Goal: Transaction & Acquisition: Purchase product/service

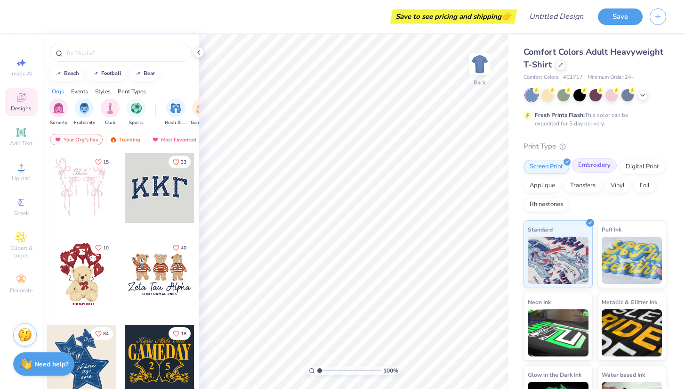
click at [596, 170] on div "Embroidery" at bounding box center [594, 165] width 45 height 14
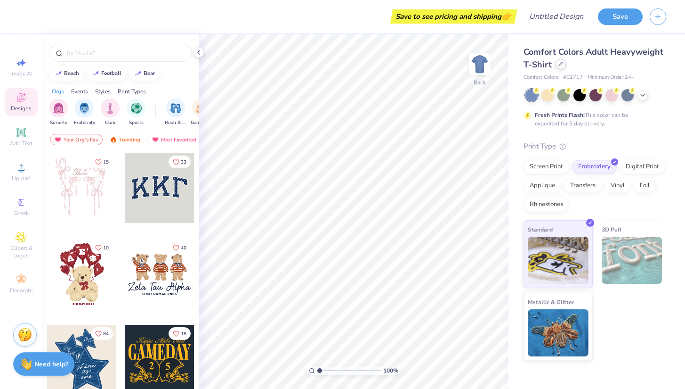
click at [561, 65] on icon at bounding box center [561, 64] width 5 height 5
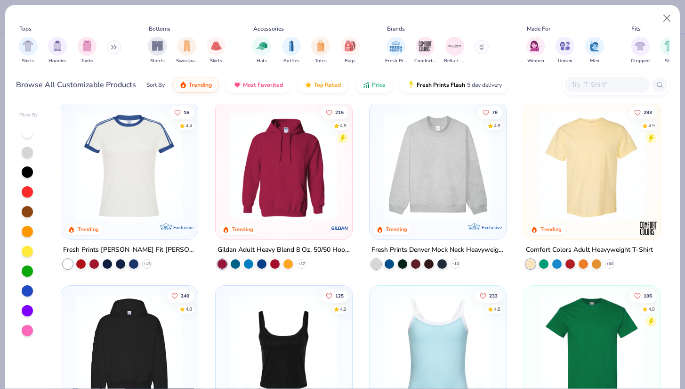
scroll to position [9, 0]
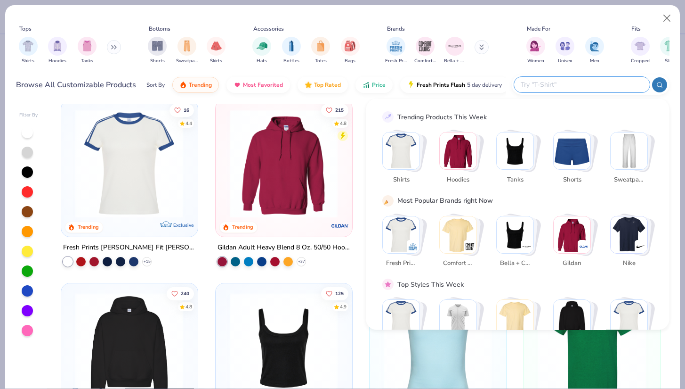
click at [596, 86] on input "text" at bounding box center [581, 84] width 123 height 11
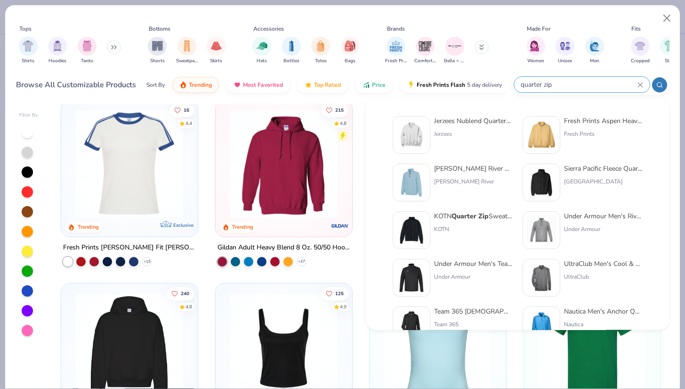
type input "quarter zip"
click at [494, 120] on div "Jerzees Nublend Quarter-Zip Cadet Collar Sweatshirt" at bounding box center [473, 121] width 79 height 10
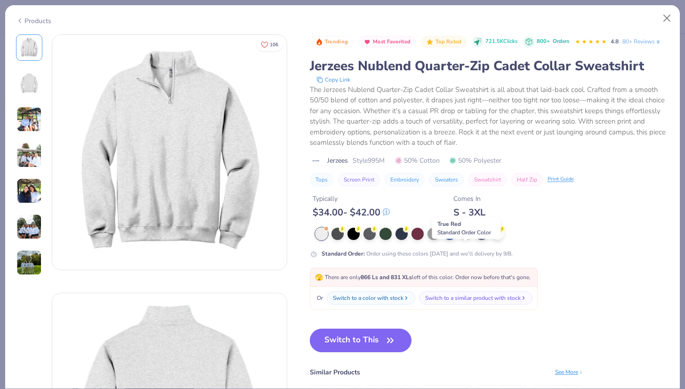
click at [467, 239] on div at bounding box center [466, 233] width 12 height 12
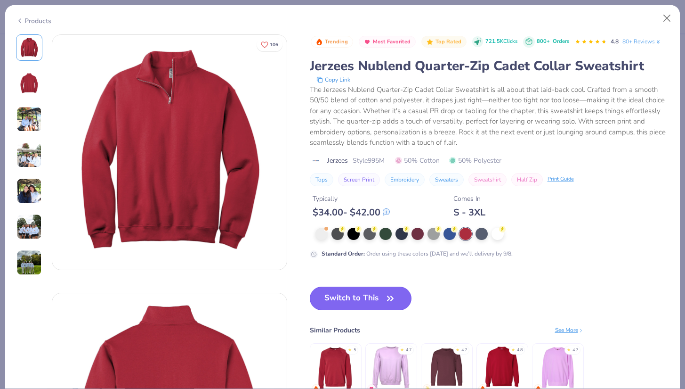
click at [386, 305] on icon "button" at bounding box center [390, 298] width 13 height 13
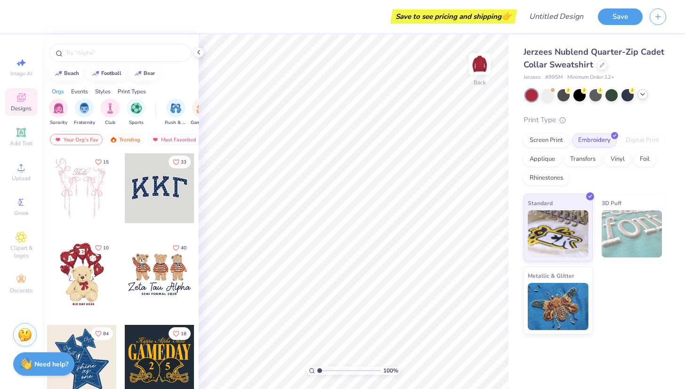
click at [638, 97] on div at bounding box center [596, 95] width 141 height 12
click at [639, 97] on icon at bounding box center [643, 94] width 8 height 8
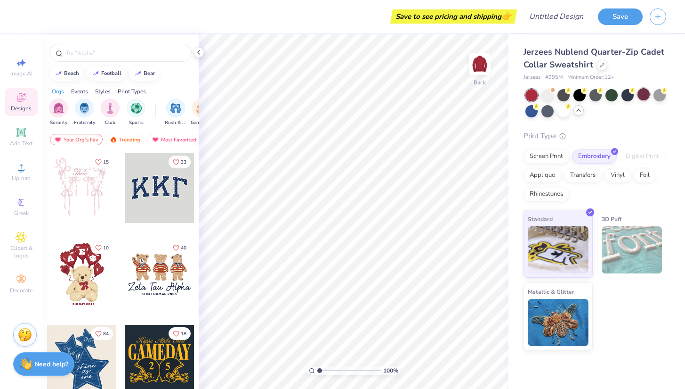
click at [644, 95] on div at bounding box center [644, 94] width 12 height 12
click at [26, 167] on icon at bounding box center [21, 167] width 11 height 11
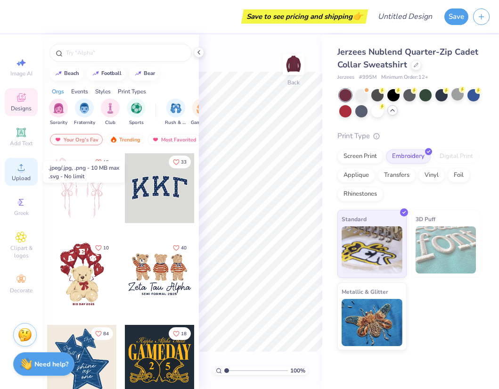
click at [24, 168] on icon at bounding box center [21, 167] width 11 height 11
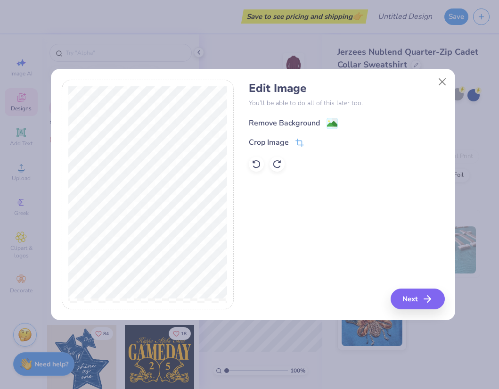
click at [297, 120] on div "Remove Background" at bounding box center [284, 122] width 71 height 11
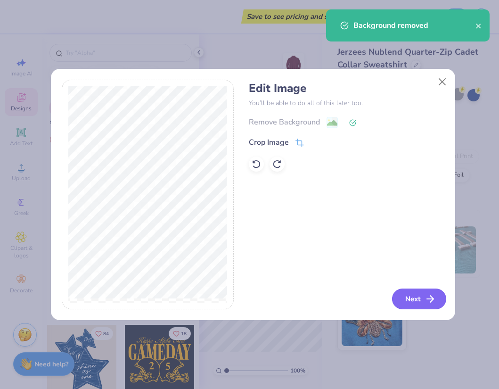
click at [415, 297] on button "Next" at bounding box center [419, 298] width 54 height 21
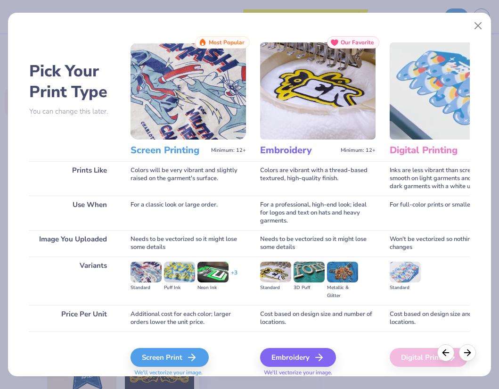
click at [319, 105] on img at bounding box center [317, 90] width 115 height 97
click at [284, 359] on div "Embroidery" at bounding box center [299, 357] width 76 height 19
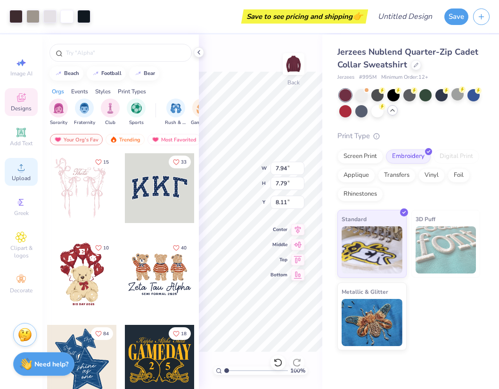
click at [23, 168] on icon at bounding box center [21, 167] width 11 height 11
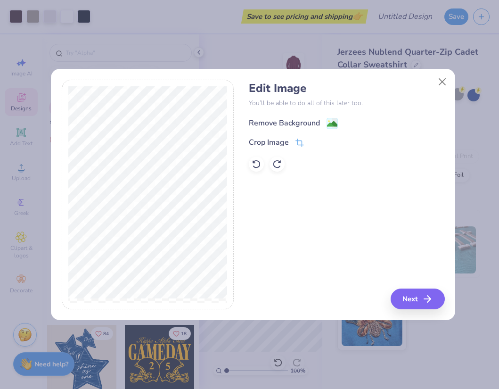
click at [329, 120] on g at bounding box center [332, 123] width 11 height 11
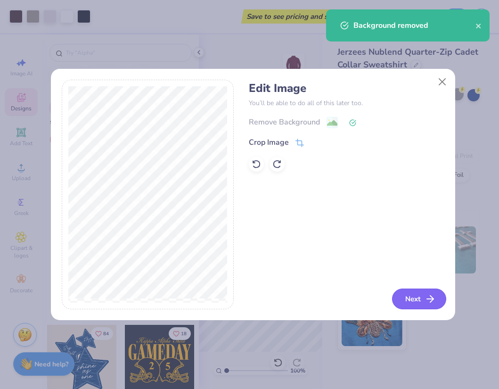
click at [431, 296] on polyline "button" at bounding box center [431, 298] width 3 height 7
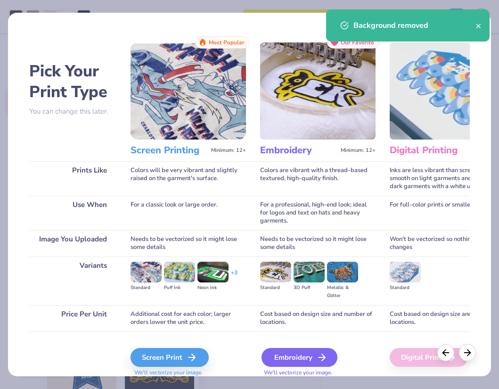
click at [281, 360] on div "Embroidery" at bounding box center [299, 357] width 76 height 19
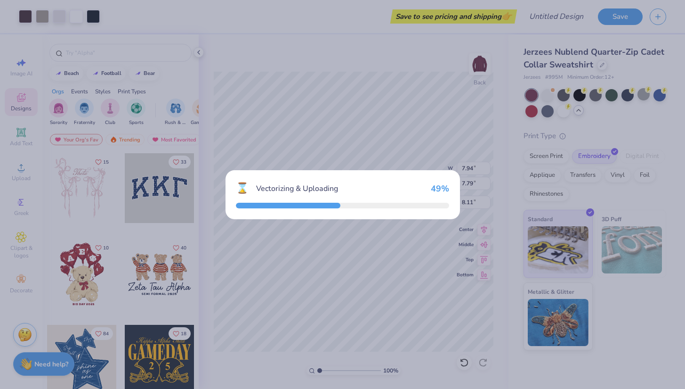
type input "7.37"
type input "0.69"
type input "11.66"
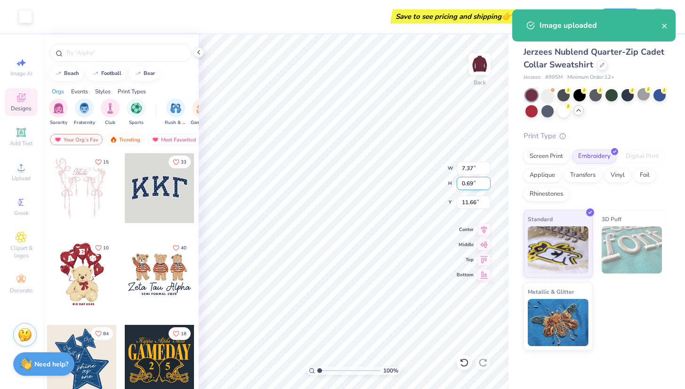
type input "7.94"
type input "7.79"
type input "8.11"
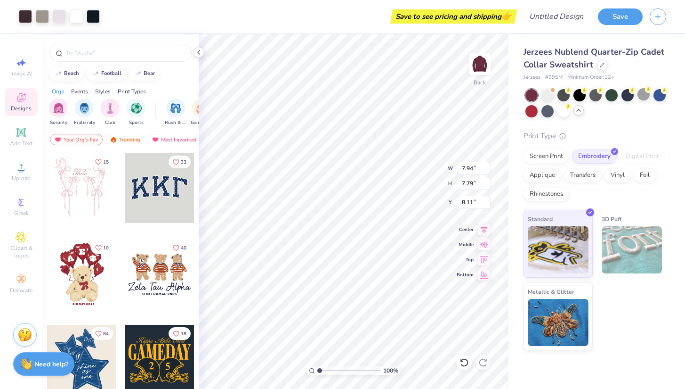
type input "3.23"
type input "3.17"
type input "3.00"
type input "4.21"
type input "4.13"
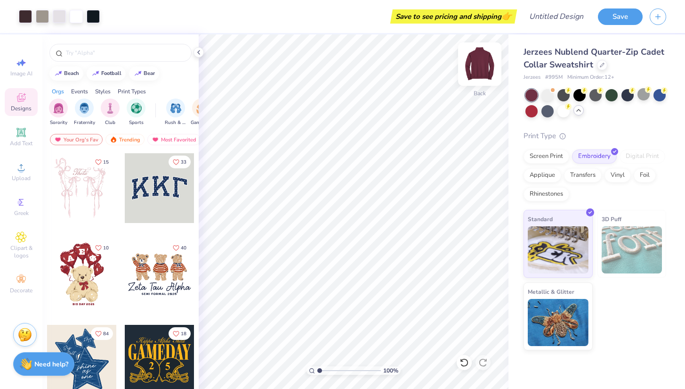
click at [477, 67] on img at bounding box center [480, 64] width 38 height 38
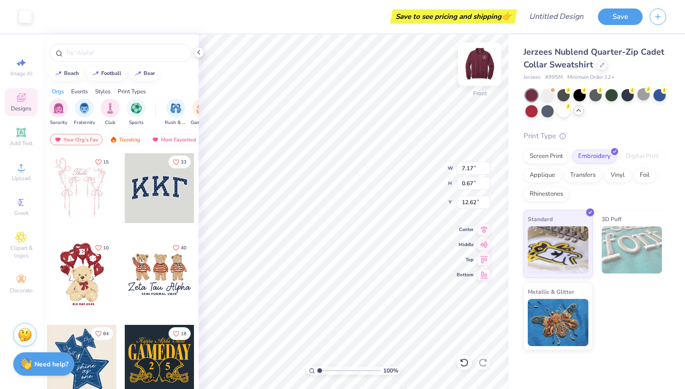
type input "3.00"
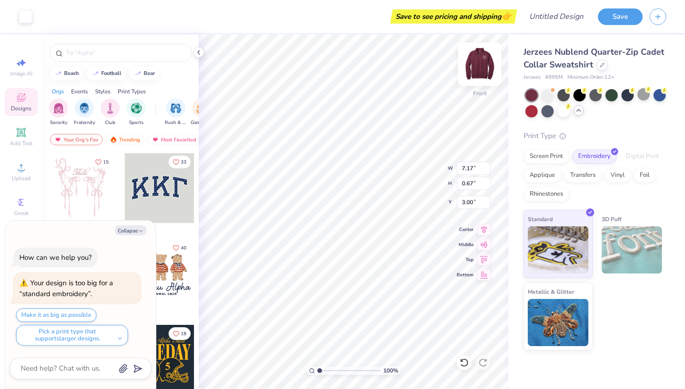
type textarea "x"
type input "11.75"
type input "1.09"
type textarea "x"
click at [487, 15] on div "Save to see pricing and shipping 👉" at bounding box center [454, 16] width 122 height 14
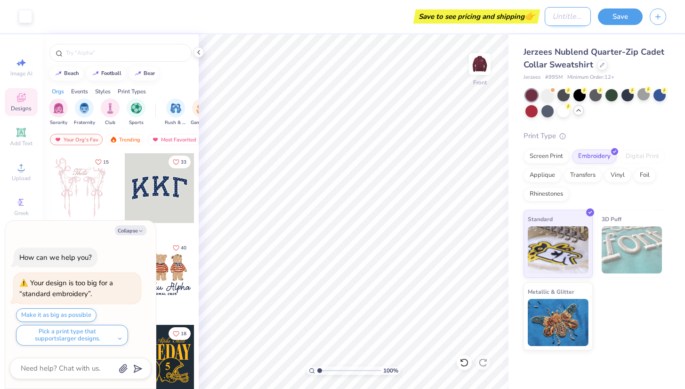
click at [549, 15] on input "Design Title" at bounding box center [568, 16] width 46 height 19
type input "H"
type textarea "x"
type input "Ha"
type textarea "x"
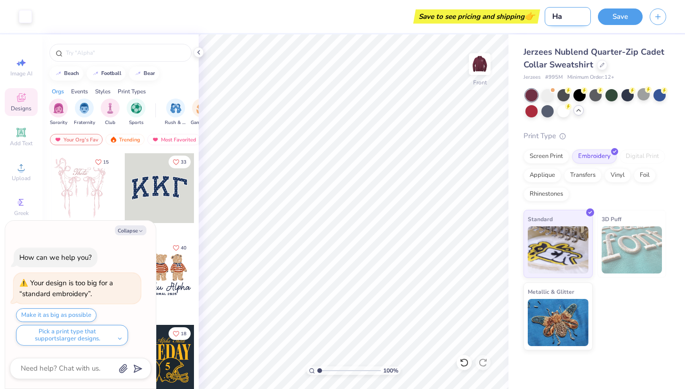
type input "Haa"
type textarea "x"
type input "Haat"
type textarea "x"
type input "Haath"
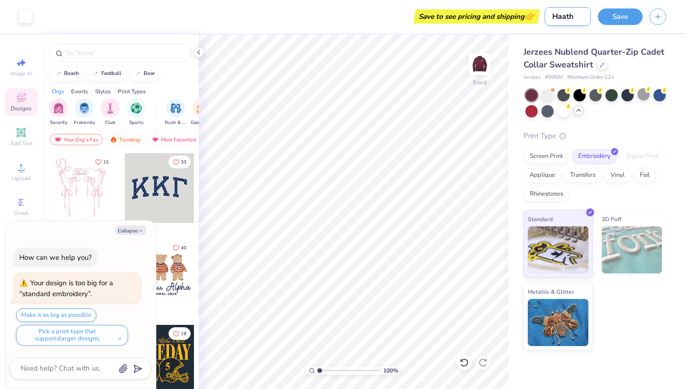
type textarea "x"
type input "Haath"
type textarea "x"
type input "Haath A"
type textarea "x"
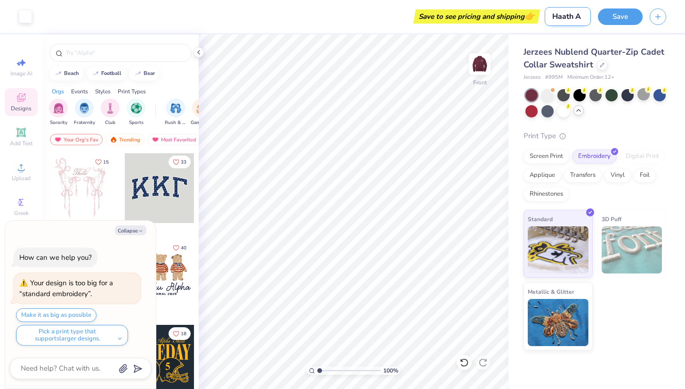
type input "Haath Ac"
type textarea "x"
type input "Haath Aca"
type textarea "x"
type input "Haath Acap"
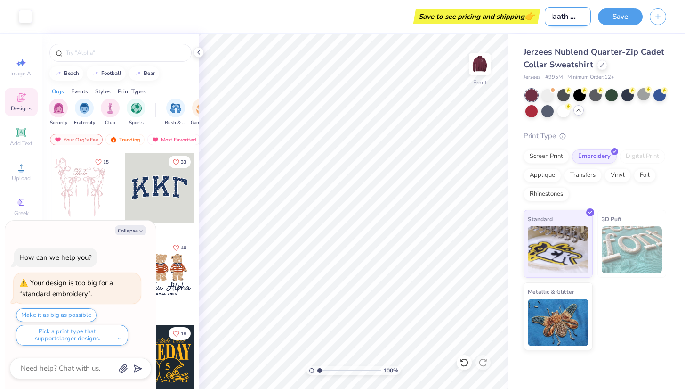
type textarea "x"
type input "Haath Acapp"
type textarea "x"
type input "Haath Acappe"
type textarea "x"
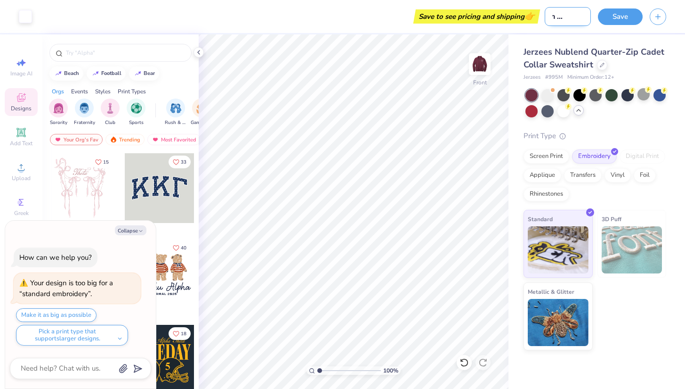
type input "Haath Acappel"
type textarea "x"
type input "Haath Acappell"
type textarea "x"
type input "Haath Acappella"
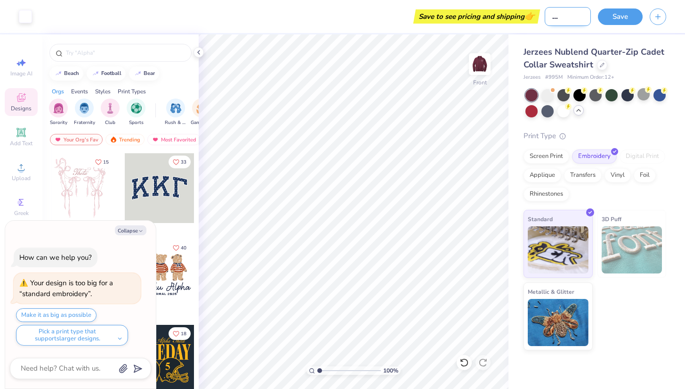
type textarea "x"
type input "Haath Acappella"
type textarea "x"
type input "Haath Acappella Q"
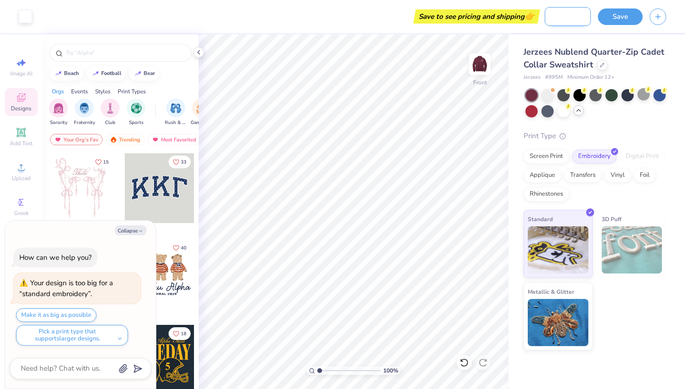
type textarea "x"
type input "Haath Acappella Qu"
type textarea "x"
type input "Haath Acappella Qua"
type textarea "x"
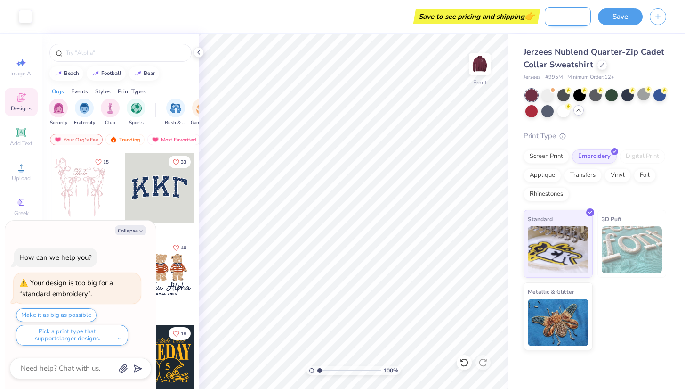
type input "Haath Acappella Quar"
type textarea "x"
type input "Haath Acappella Quart"
type textarea "x"
type input "Haath Acappella Quarte"
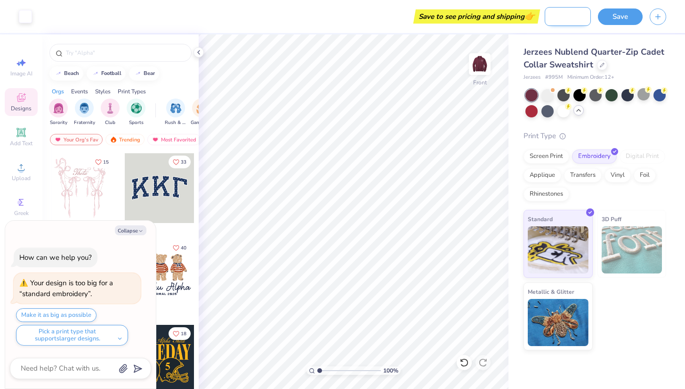
type textarea "x"
type input "Haath Acappella Quarter"
type textarea "x"
type input "Haath Acappella Quarter"
type textarea "x"
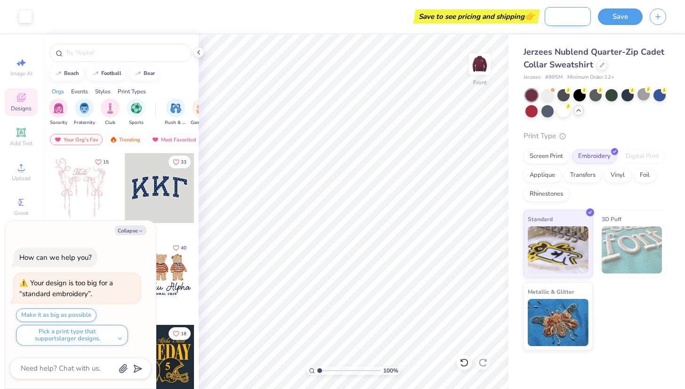
type input "Haath Acappella Quarter Z"
type textarea "x"
type input "Haath Acappella Quarter Zi"
type textarea "x"
type input "Haath Acappella Quarter Zip"
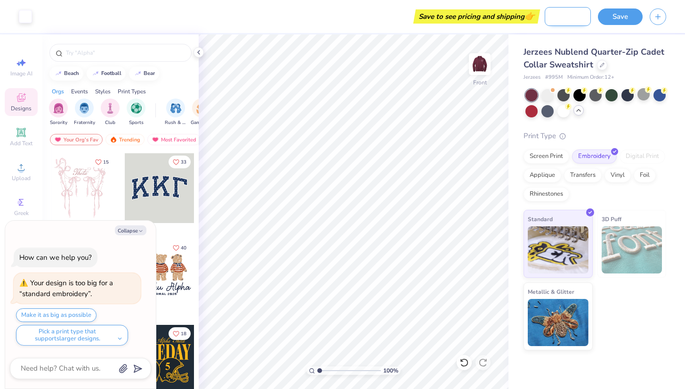
type textarea "x"
type input "Haath Acappella Quarter Zip"
click at [617, 15] on button "Save" at bounding box center [620, 15] width 45 height 16
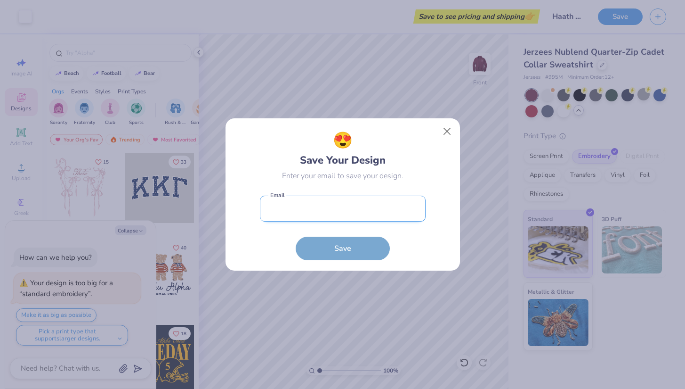
click at [358, 217] on input "email" at bounding box center [343, 208] width 166 height 26
type input "[EMAIL_ADDRESS][DOMAIN_NAME]"
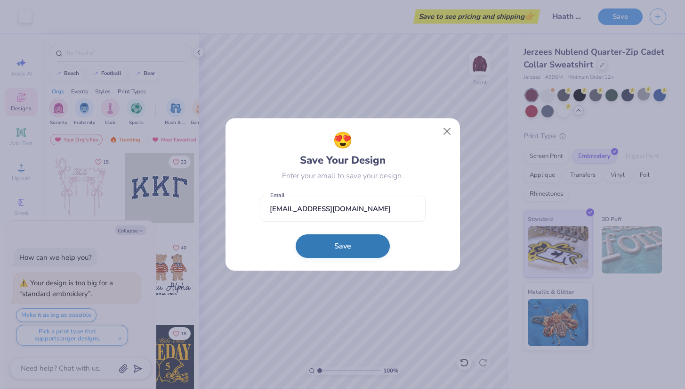
click at [335, 253] on button "Save" at bounding box center [343, 246] width 94 height 24
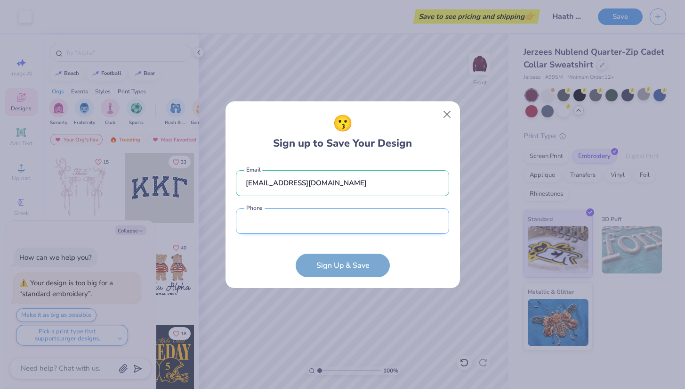
click at [336, 229] on input "tel" at bounding box center [342, 221] width 213 height 26
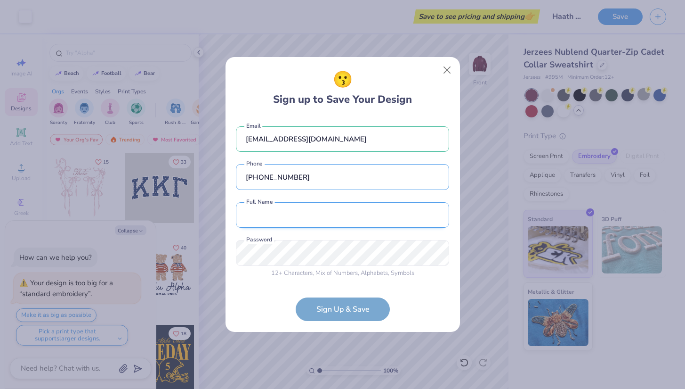
type input "[PHONE_NUMBER]"
click at [349, 214] on input "text" at bounding box center [342, 215] width 213 height 26
type input "[PERSON_NAME]"
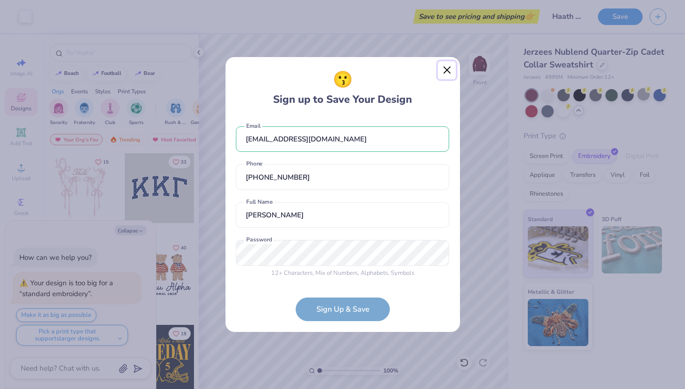
click at [443, 65] on button "Close" at bounding box center [447, 70] width 18 height 18
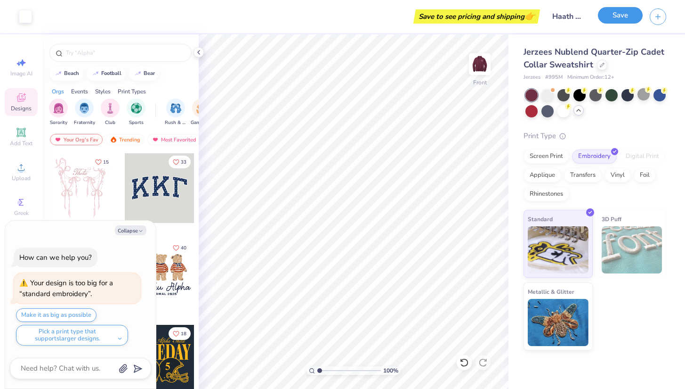
click at [618, 16] on button "Save" at bounding box center [620, 15] width 45 height 16
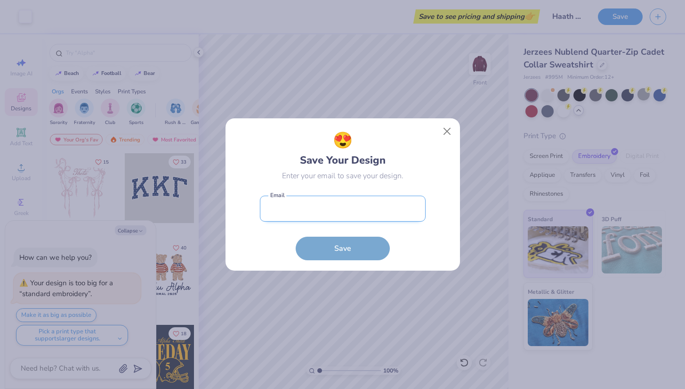
click at [374, 203] on input "email" at bounding box center [343, 208] width 166 height 26
type input "[EMAIL_ADDRESS][DOMAIN_NAME]"
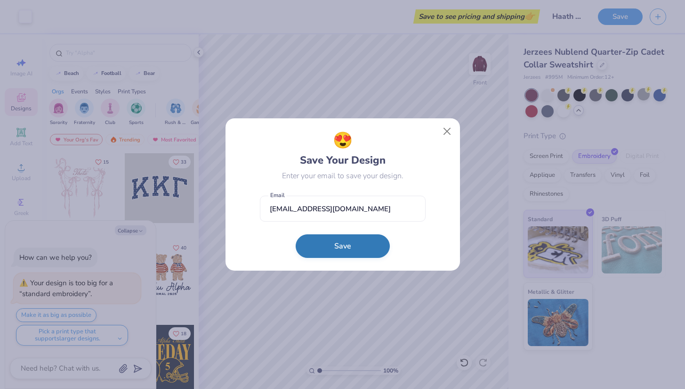
click at [356, 241] on button "Save" at bounding box center [343, 246] width 94 height 24
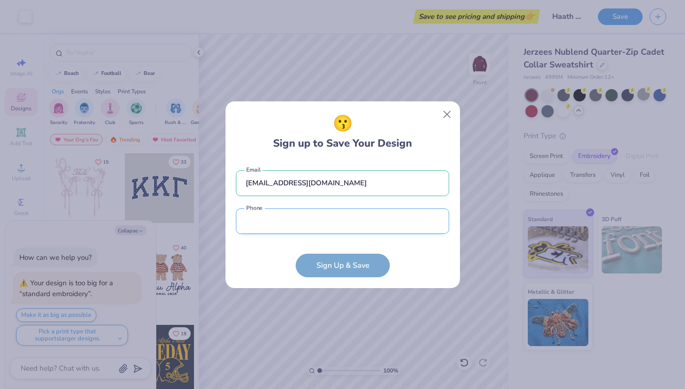
click at [354, 229] on input "tel" at bounding box center [342, 221] width 213 height 26
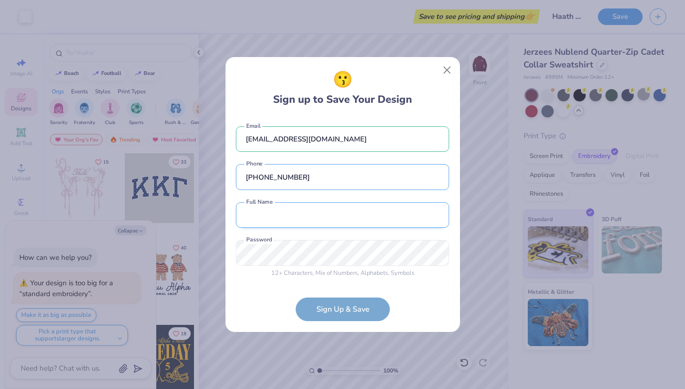
type input "[PHONE_NUMBER]"
click at [333, 212] on input "text" at bounding box center [342, 215] width 213 height 26
type input "[PERSON_NAME]"
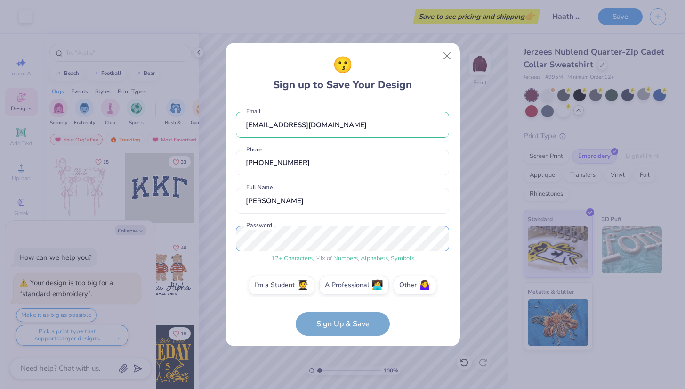
scroll to position [7, 0]
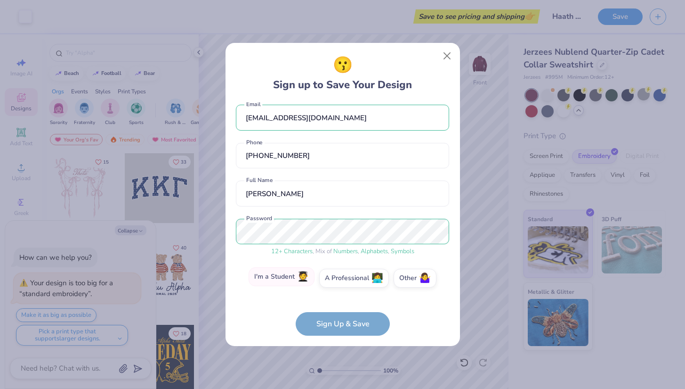
click at [292, 276] on label "I'm a Student 🧑‍🎓" at bounding box center [282, 276] width 66 height 19
click at [340, 284] on input "I'm a Student 🧑‍🎓" at bounding box center [343, 287] width 6 height 6
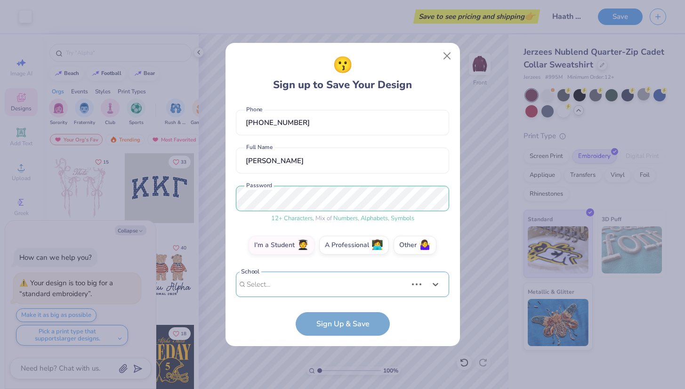
click at [317, 287] on div "Use Up and Down to choose options, press Enter to select the currently focused …" at bounding box center [342, 298] width 213 height 54
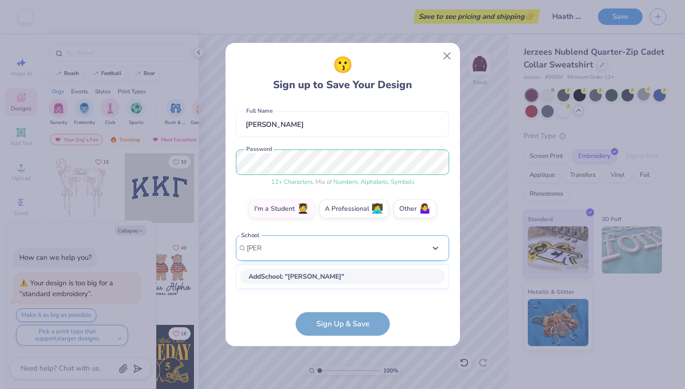
type input "irvine"
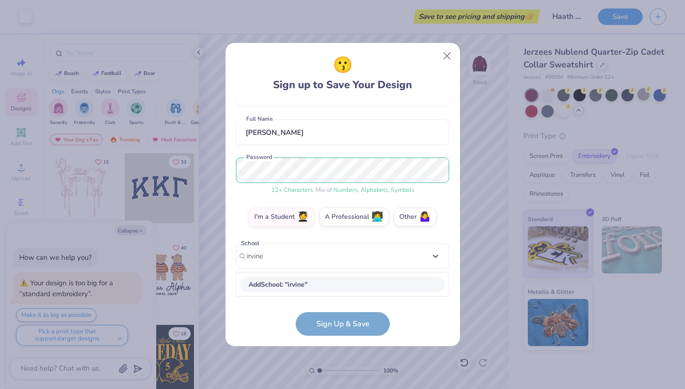
scroll to position [68, 0]
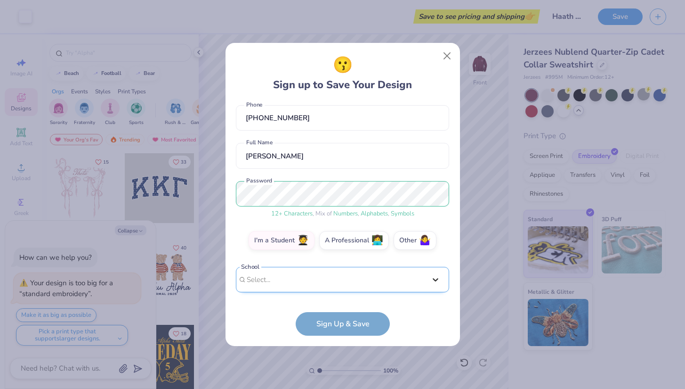
click at [436, 255] on div "[EMAIL_ADDRESS][DOMAIN_NAME] Email [PHONE_NUMBER] Phone [PERSON_NAME] Full Name…" at bounding box center [342, 199] width 213 height 195
click at [390, 276] on div "Select is focused ,type to refine list, press Down to open the menu, Select..." at bounding box center [342, 280] width 213 height 26
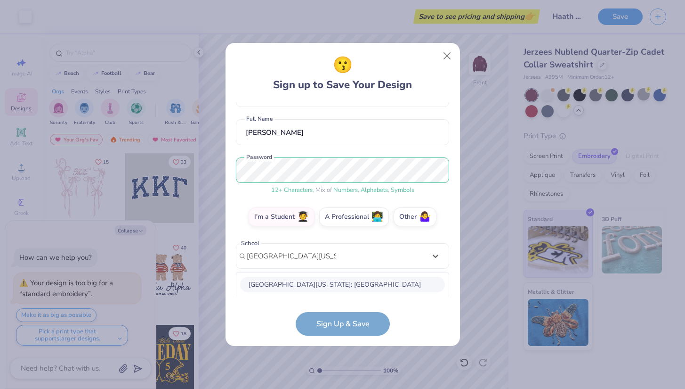
scroll to position [186, 0]
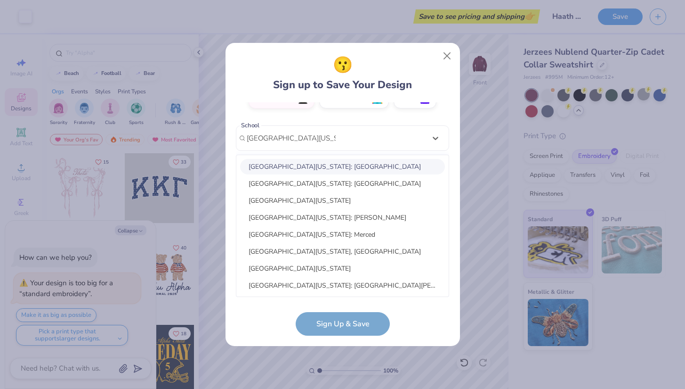
click at [379, 160] on div "[GEOGRAPHIC_DATA][US_STATE]: [GEOGRAPHIC_DATA]" at bounding box center [342, 167] width 205 height 16
type input "[GEOGRAPHIC_DATA][US_STATE]"
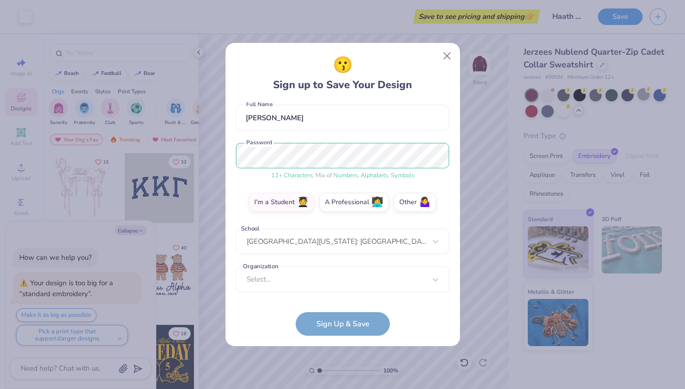
scroll to position [83, 0]
click at [342, 284] on div "Select..." at bounding box center [342, 279] width 213 height 26
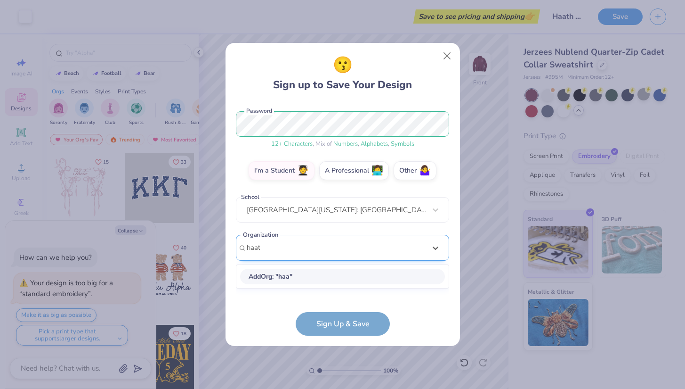
type input "haath"
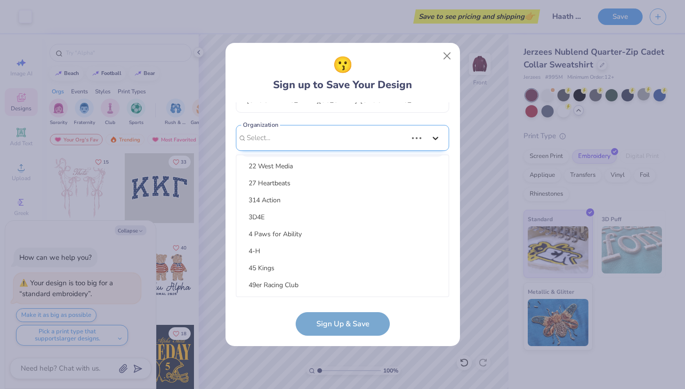
scroll to position [135, 0]
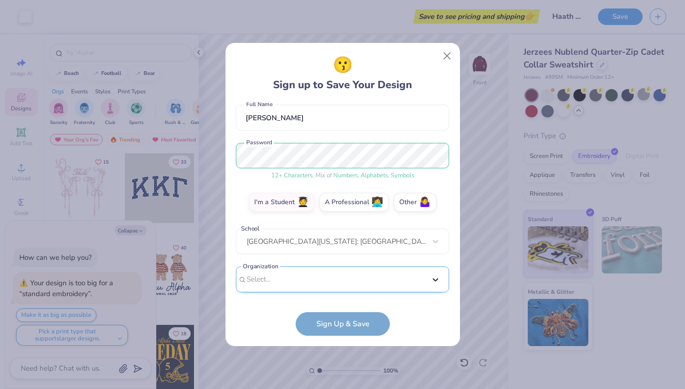
click at [438, 137] on div "[EMAIL_ADDRESS][DOMAIN_NAME] Email [PHONE_NUMBER] Phone [PERSON_NAME] Full Name…" at bounding box center [342, 199] width 213 height 195
click at [359, 323] on form "[EMAIL_ADDRESS][DOMAIN_NAME] Email [PHONE_NUMBER] Phone [PERSON_NAME] Full Name…" at bounding box center [342, 218] width 213 height 233
click at [352, 284] on div "option focused, 1 of 30. 30 results available. Use Up and Down to choose option…" at bounding box center [342, 352] width 213 height 172
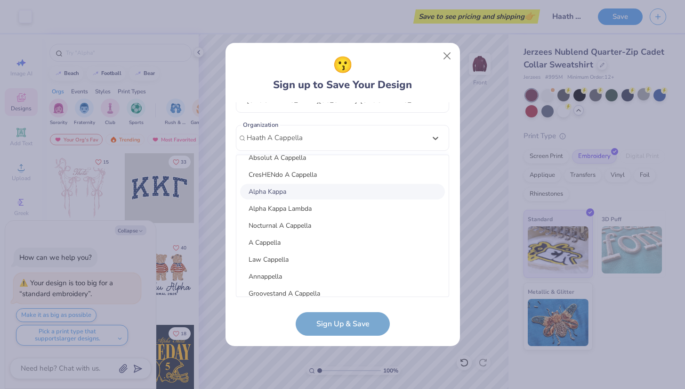
scroll to position [0, 0]
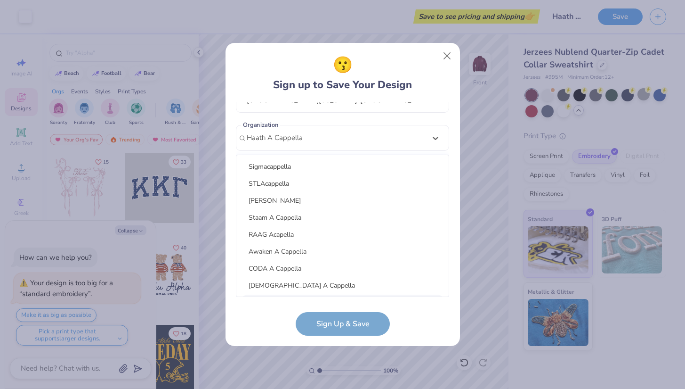
type input "Haath A Cappella"
click at [369, 325] on form "[EMAIL_ADDRESS][DOMAIN_NAME] Email [PHONE_NUMBER] Phone [PERSON_NAME] Full Name…" at bounding box center [342, 218] width 213 height 233
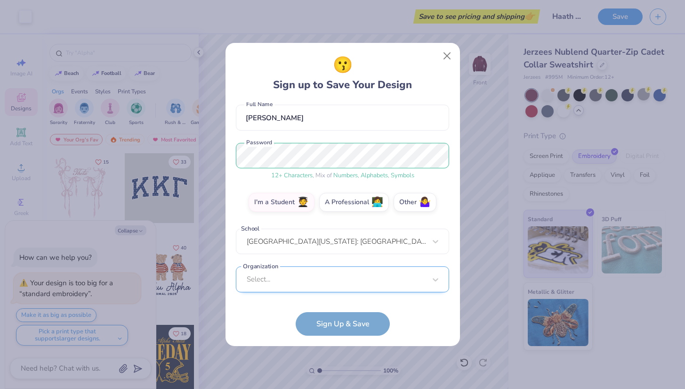
click at [355, 278] on div "Select..." at bounding box center [342, 279] width 213 height 26
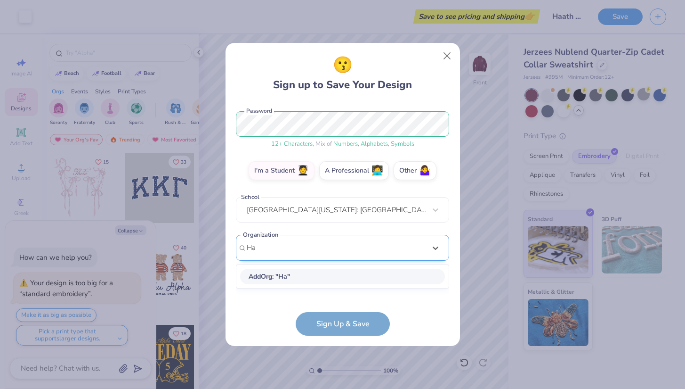
type input "H"
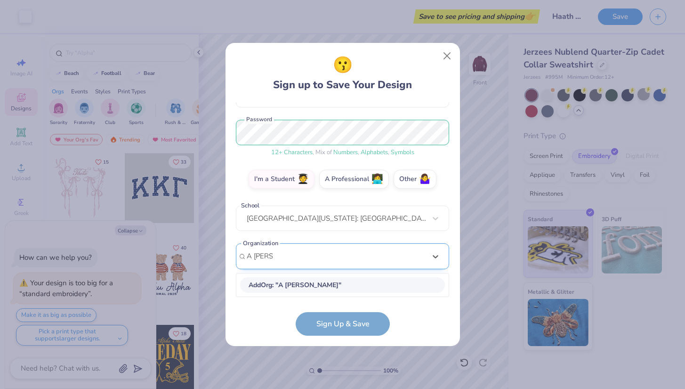
type input "A Cappe"
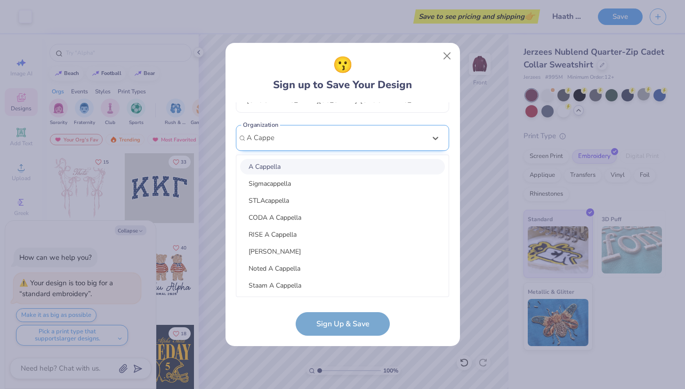
type textarea "x"
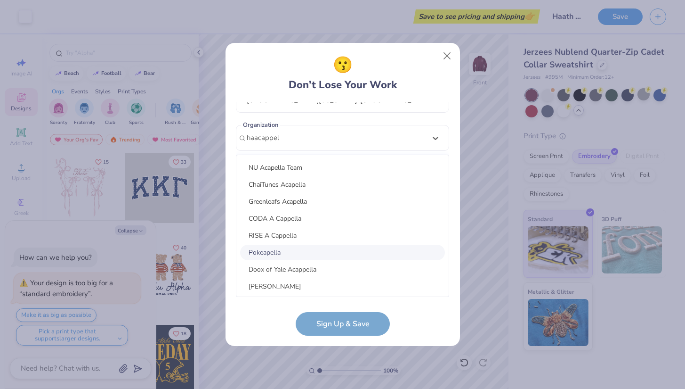
scroll to position [0, 0]
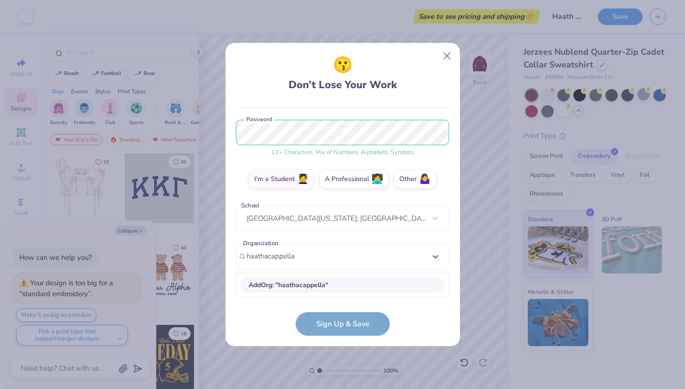
type input "haath acappella"
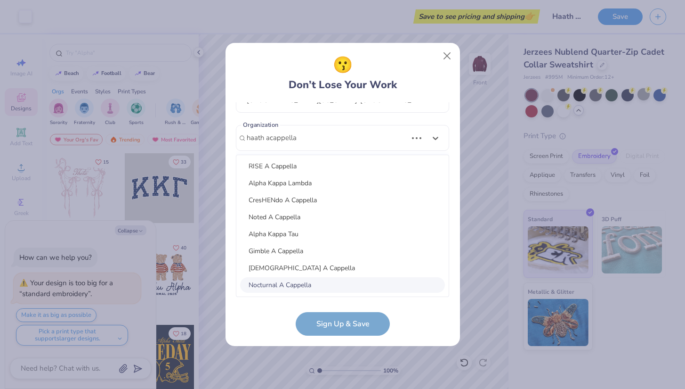
scroll to position [390, 0]
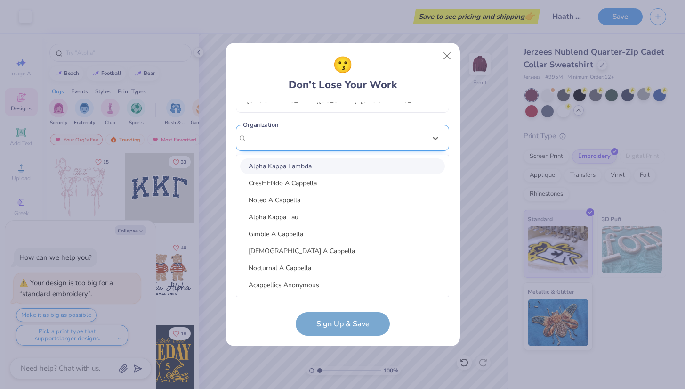
click at [362, 135] on div "[EMAIL_ADDRESS][DOMAIN_NAME] Email [PHONE_NUMBER] Phone [PERSON_NAME] Full Name…" at bounding box center [342, 199] width 213 height 195
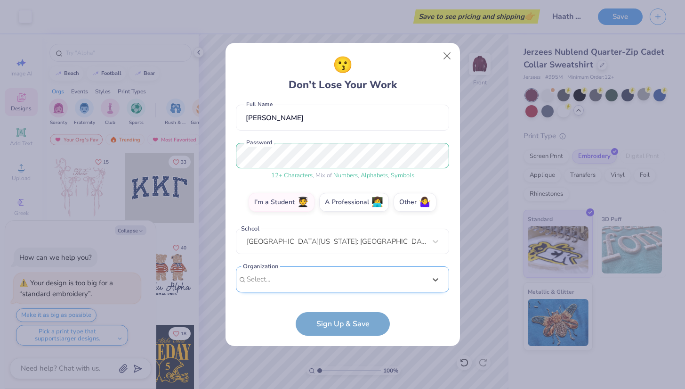
click at [315, 279] on div "Select is focused ,type to refine list, press Down to open the menu, Select..." at bounding box center [342, 279] width 213 height 26
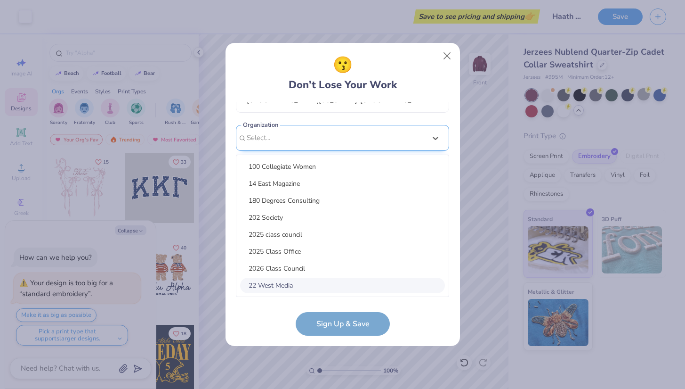
type input "H"
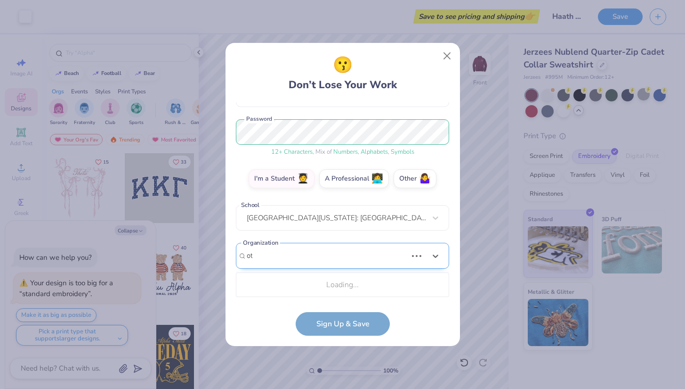
type input "other"
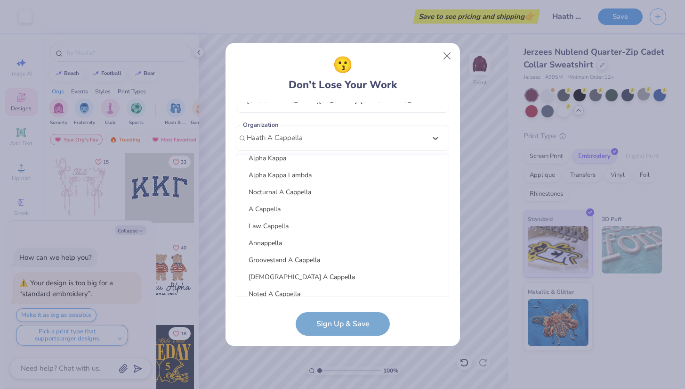
scroll to position [0, 0]
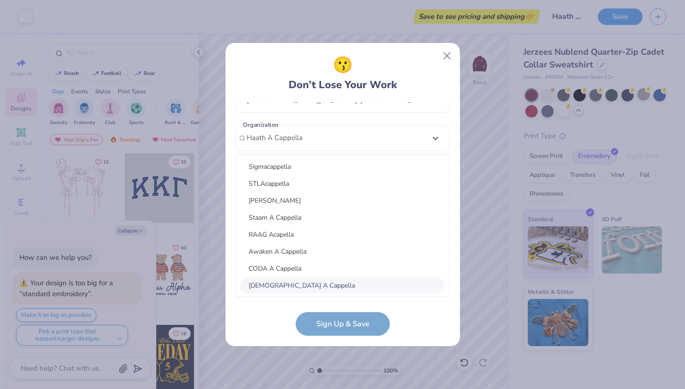
type input "Haath A Cappella"
click at [362, 326] on form "[EMAIL_ADDRESS][DOMAIN_NAME] Email [PHONE_NUMBER] Phone [PERSON_NAME] Full Name…" at bounding box center [342, 218] width 213 height 233
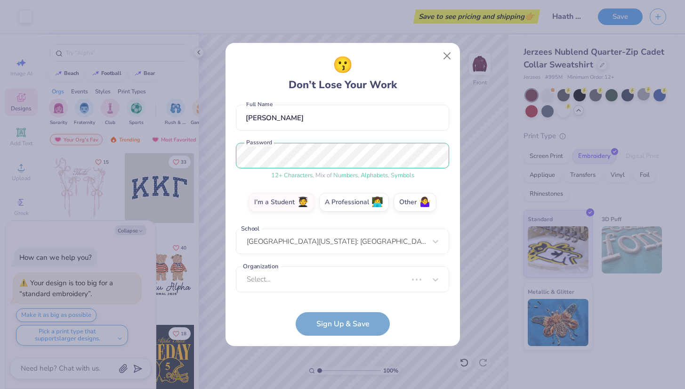
scroll to position [78, 0]
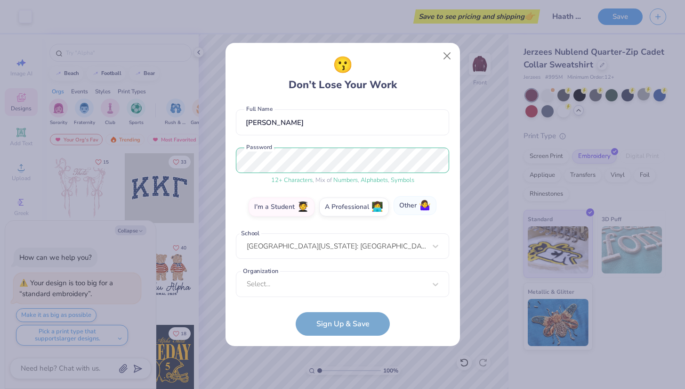
click at [421, 210] on span "🤷‍♀️" at bounding box center [425, 205] width 12 height 11
click at [346, 284] on input "Other 🤷‍♀️" at bounding box center [343, 287] width 6 height 6
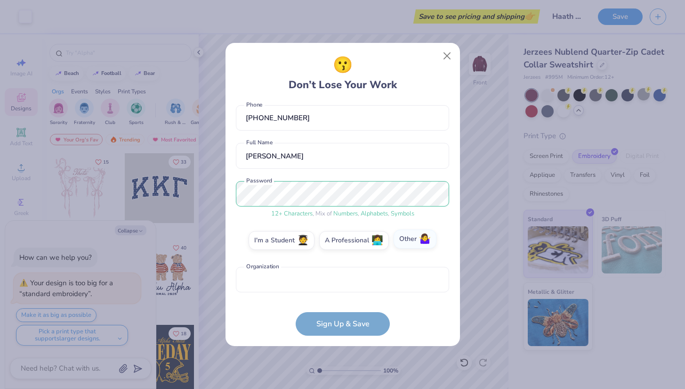
scroll to position [45, 0]
click at [344, 284] on input "text" at bounding box center [342, 280] width 213 height 26
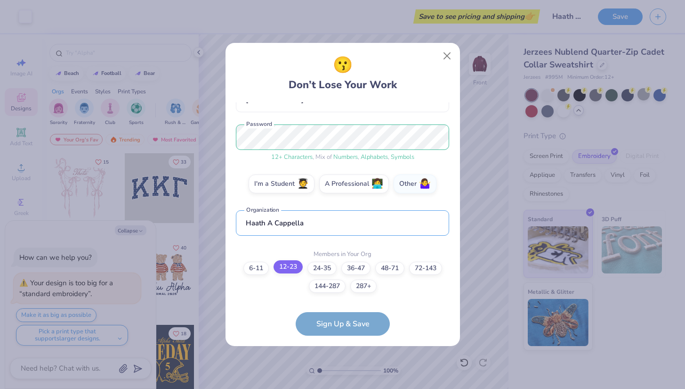
type input "Haath A Cappella"
click at [286, 268] on label "12-23" at bounding box center [288, 266] width 29 height 13
click at [340, 375] on input "12-23" at bounding box center [343, 378] width 6 height 6
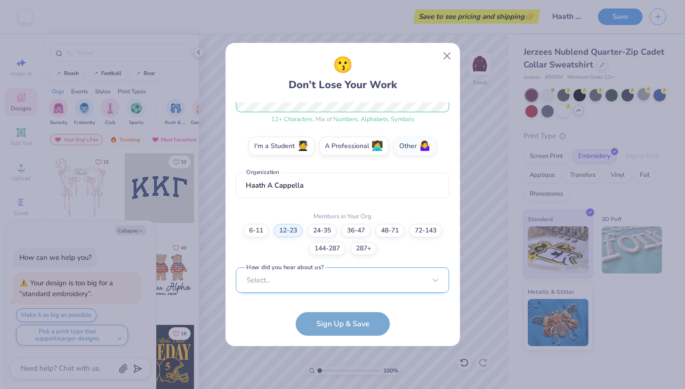
click at [343, 280] on div "Select..." at bounding box center [342, 280] width 213 height 26
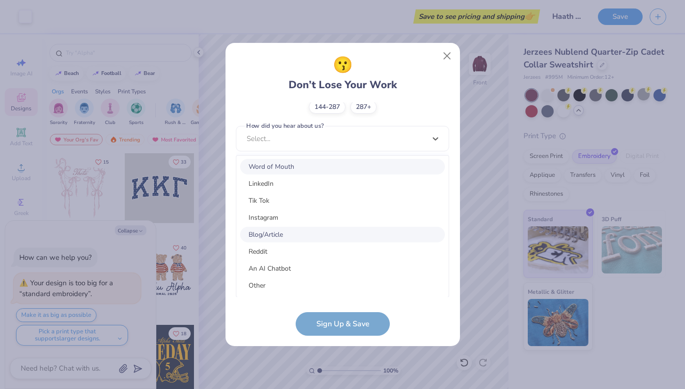
scroll to position [35, 0]
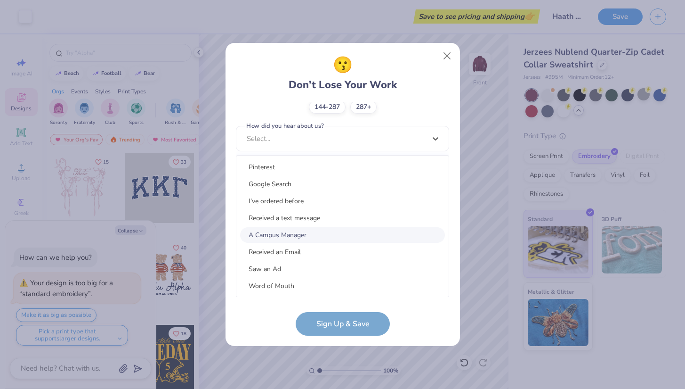
click at [311, 234] on div "A Campus Manager" at bounding box center [342, 235] width 205 height 16
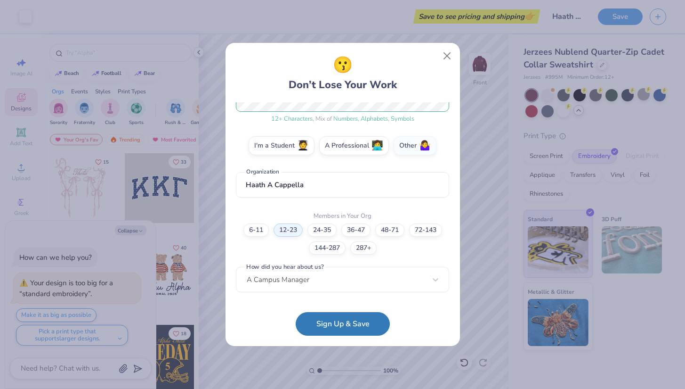
scroll to position [139, 0]
click at [324, 321] on button "Sign Up & Save" at bounding box center [343, 321] width 94 height 24
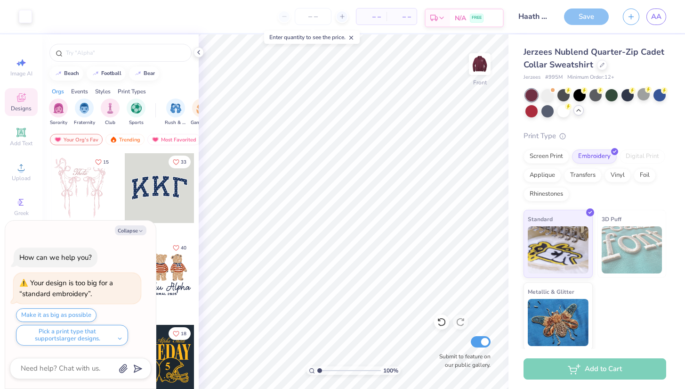
click at [438, 13] on div "Est. Delivery" at bounding box center [438, 17] width 24 height 17
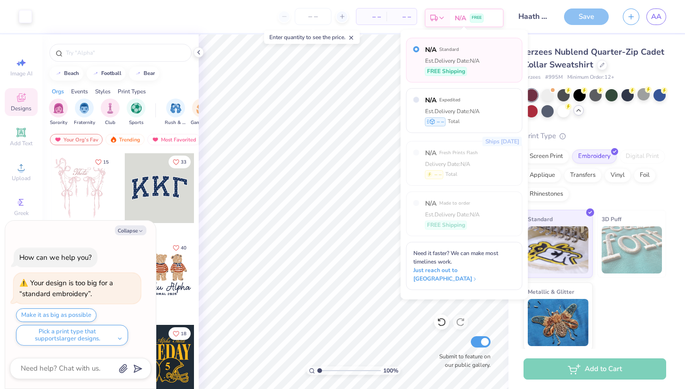
click at [438, 13] on div "Est. Delivery" at bounding box center [438, 17] width 24 height 17
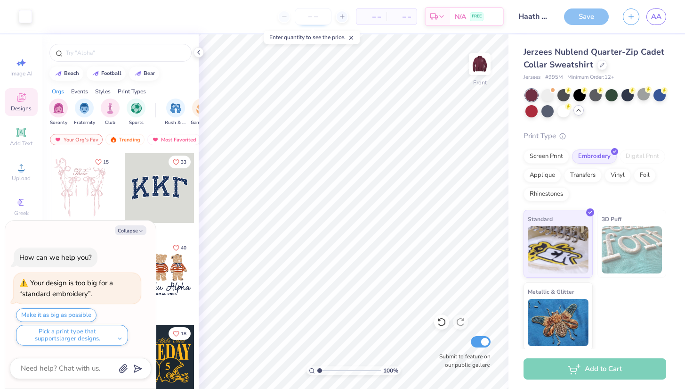
click at [311, 14] on input "number" at bounding box center [313, 16] width 37 height 17
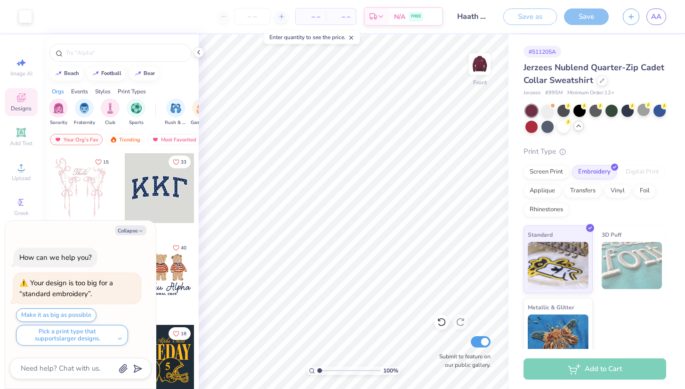
type textarea "x"
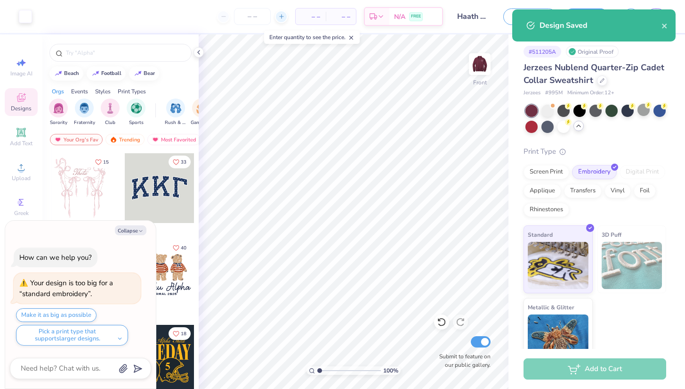
click at [278, 16] on icon at bounding box center [281, 16] width 7 height 7
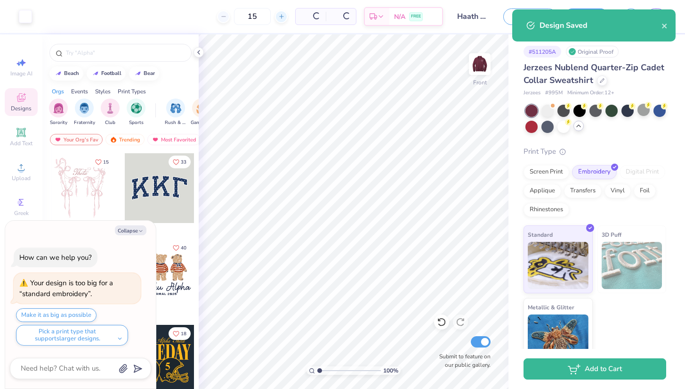
click at [278, 16] on icon at bounding box center [281, 16] width 7 height 7
type input "16"
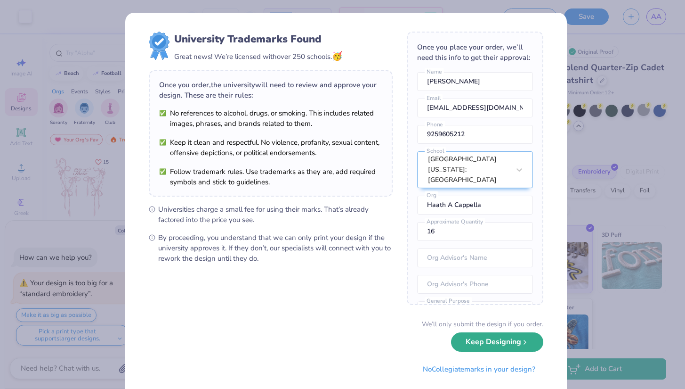
click at [479, 333] on button "Keep Designing" at bounding box center [497, 341] width 92 height 19
type textarea "x"
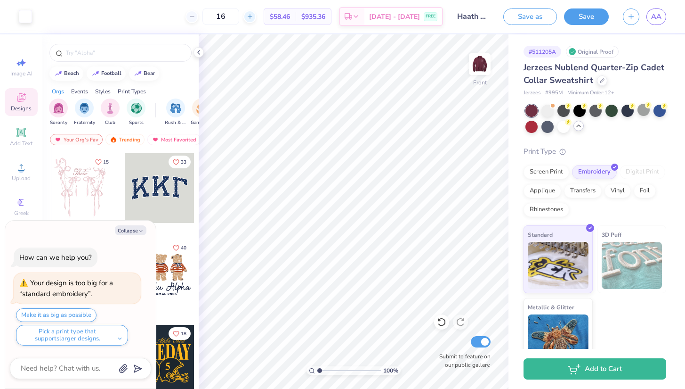
click at [253, 16] on icon at bounding box center [250, 16] width 7 height 7
type input "18"
type textarea "x"
click at [271, 16] on div "18" at bounding box center [252, 16] width 71 height 17
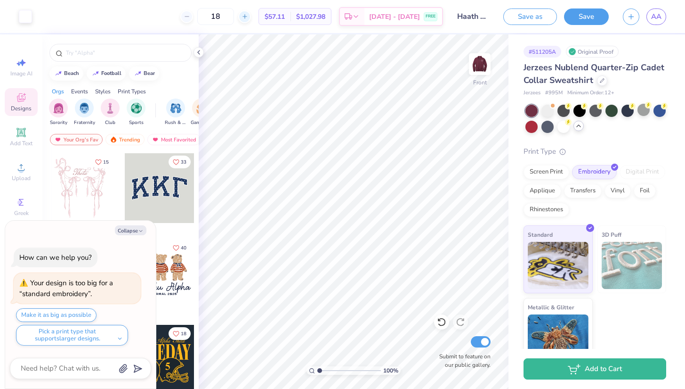
click at [248, 14] on icon at bounding box center [245, 16] width 7 height 7
type input "20"
click at [540, 170] on div "Screen Print" at bounding box center [547, 170] width 46 height 14
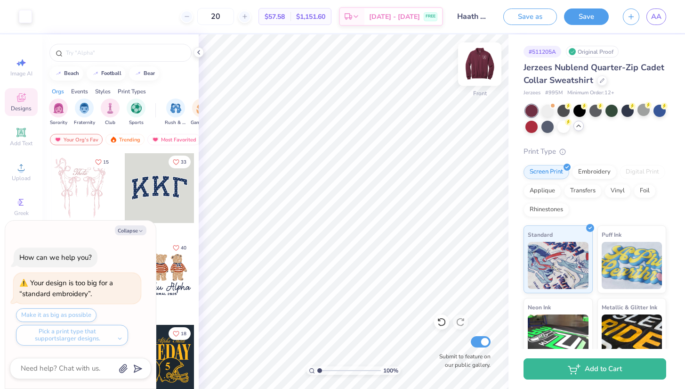
click at [477, 65] on img at bounding box center [480, 64] width 38 height 38
click at [542, 170] on div "Screen Print" at bounding box center [547, 170] width 46 height 14
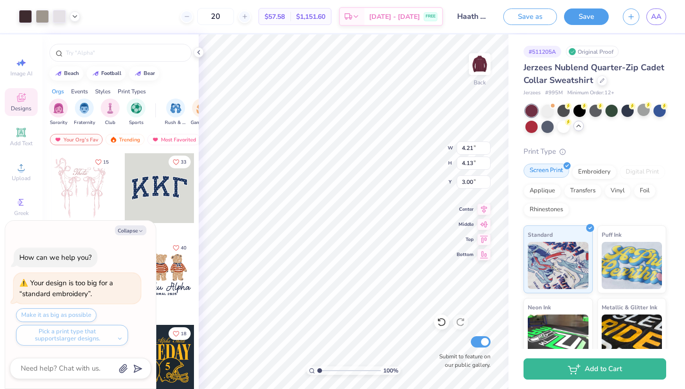
type textarea "x"
type input "2.60"
click at [605, 196] on div "Vinyl" at bounding box center [618, 189] width 26 height 14
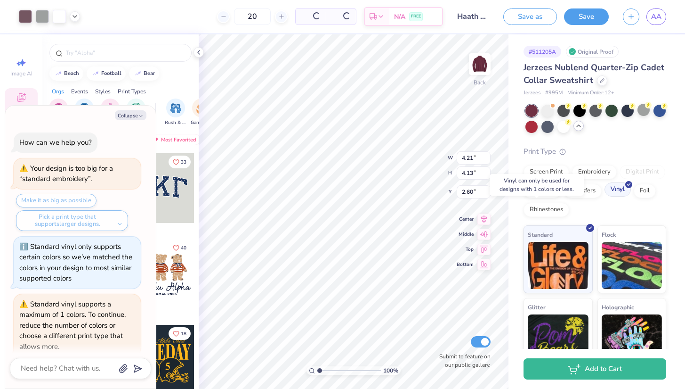
scroll to position [130, 0]
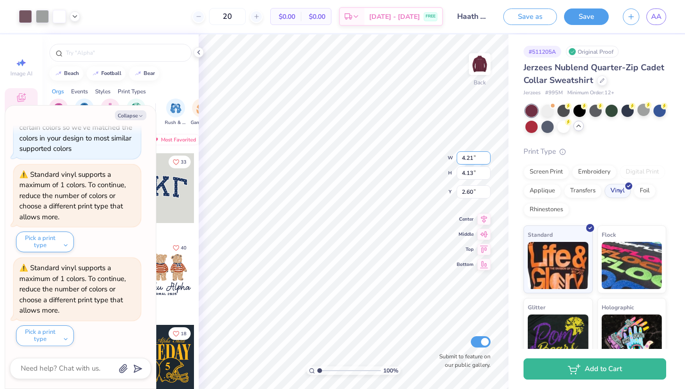
type textarea "x"
type input "2.30"
click at [484, 69] on img at bounding box center [480, 64] width 38 height 38
type textarea "x"
click at [295, 18] on span "$0.00" at bounding box center [285, 17] width 19 height 10
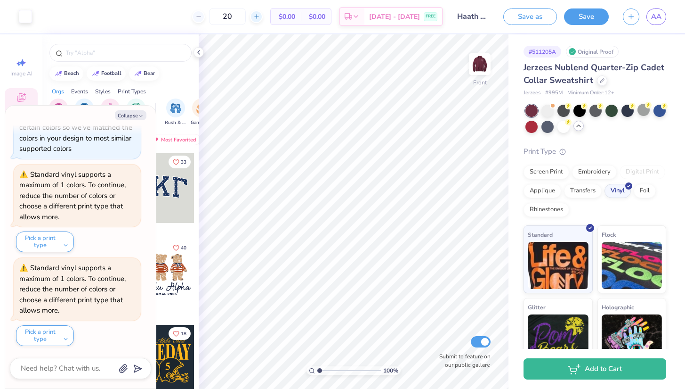
click at [258, 16] on line at bounding box center [256, 16] width 4 height 0
click at [205, 16] on div at bounding box center [198, 16] width 13 height 13
type input "20"
click at [634, 196] on div "Foil" at bounding box center [645, 189] width 22 height 14
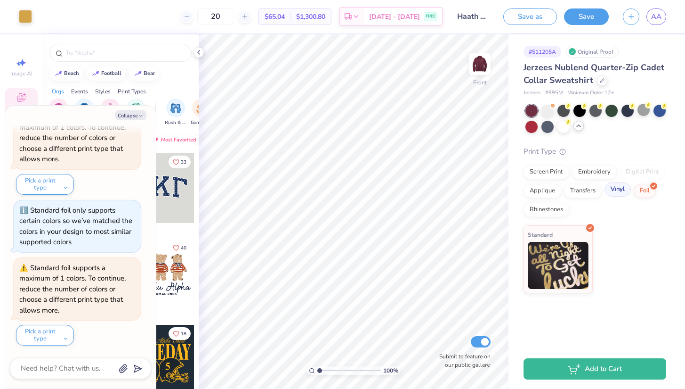
click at [607, 193] on div "Vinyl" at bounding box center [618, 189] width 26 height 14
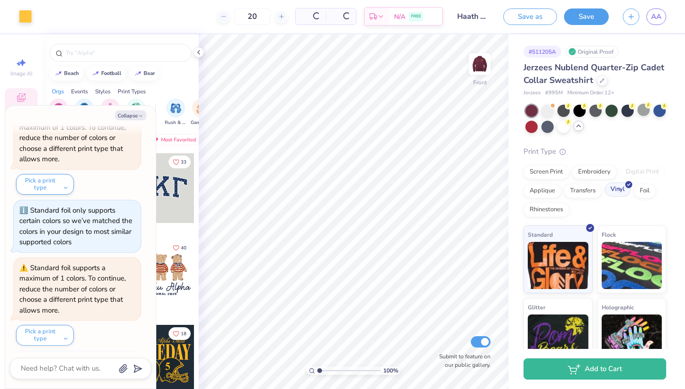
scroll to position [431, 0]
click at [545, 111] on div at bounding box center [548, 110] width 12 height 12
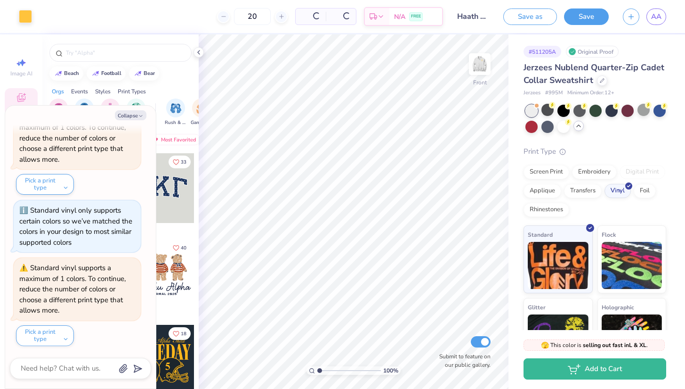
scroll to position [706, 0]
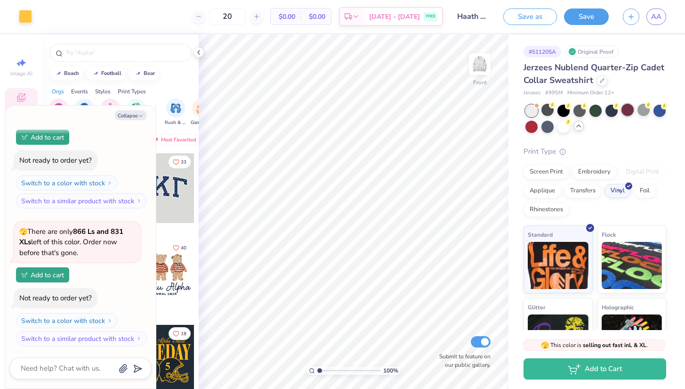
click at [629, 108] on div at bounding box center [628, 110] width 12 height 12
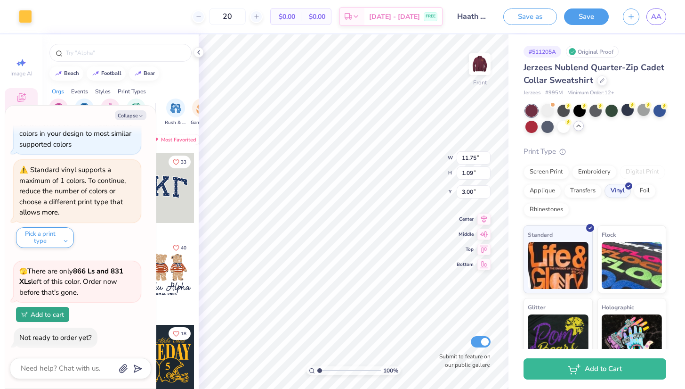
scroll to position [517, 0]
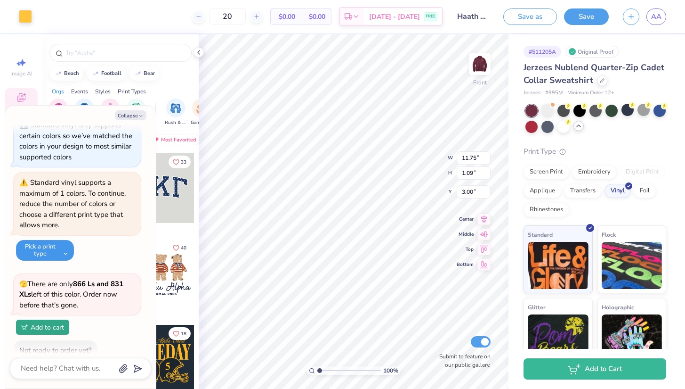
click at [52, 258] on button "Pick a print type" at bounding box center [45, 250] width 58 height 21
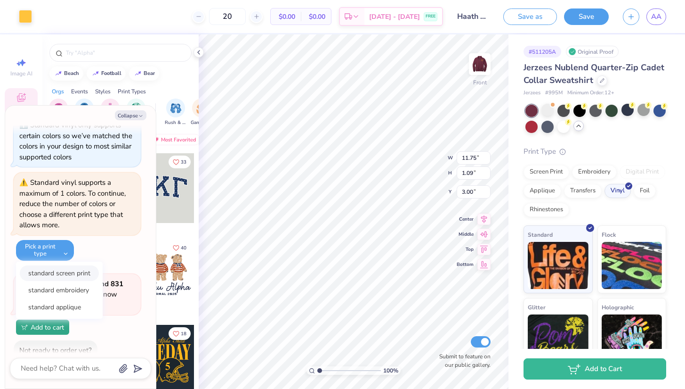
click at [52, 268] on button "standard screen print" at bounding box center [59, 273] width 79 height 16
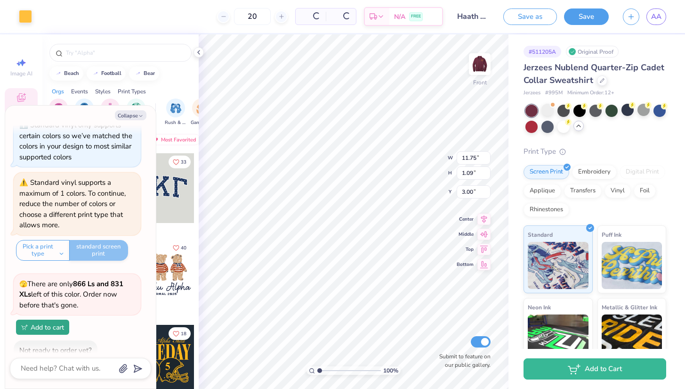
scroll to position [764, 0]
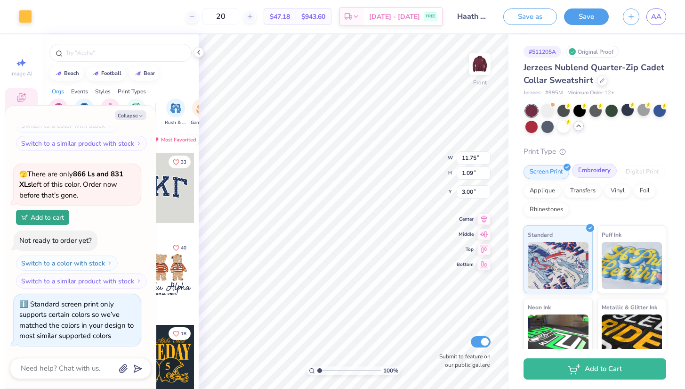
click at [601, 170] on div "Embroidery" at bounding box center [594, 170] width 45 height 14
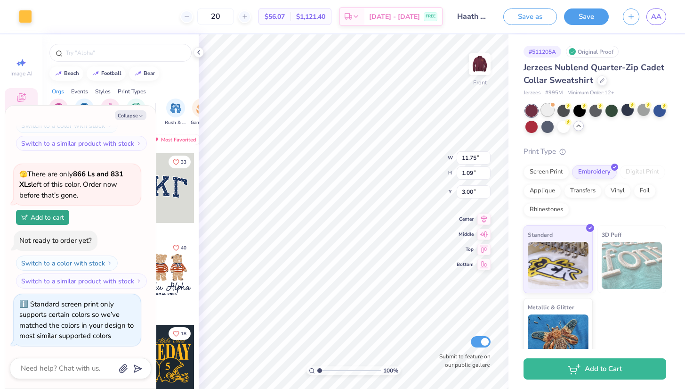
click at [549, 114] on div at bounding box center [548, 110] width 12 height 12
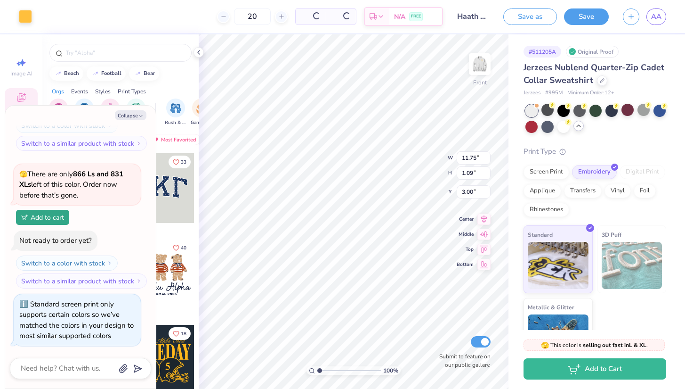
scroll to position [901, 0]
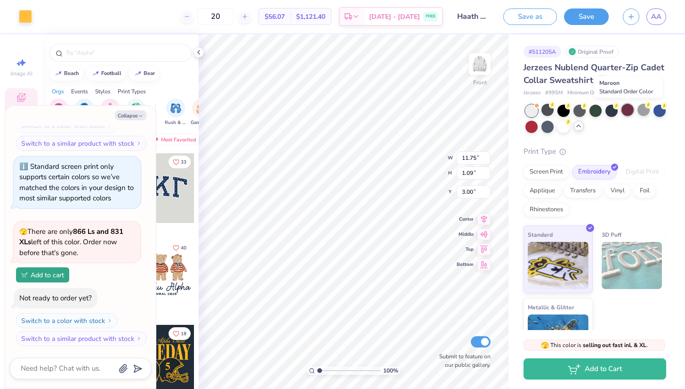
click at [627, 108] on div at bounding box center [628, 110] width 12 height 12
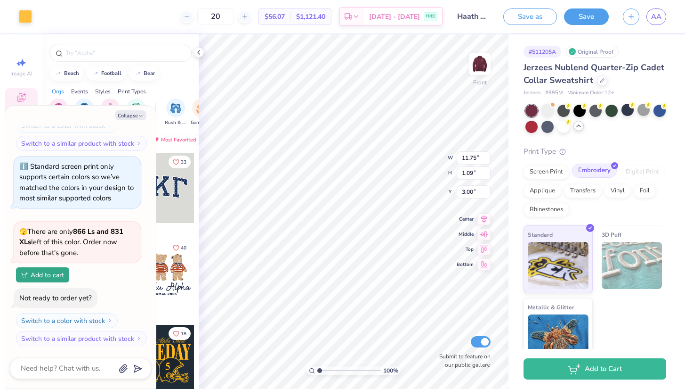
click at [586, 170] on div "Embroidery" at bounding box center [594, 170] width 45 height 14
click at [602, 49] on div "Original Proof" at bounding box center [592, 52] width 53 height 12
click at [483, 67] on img at bounding box center [480, 64] width 38 height 38
type textarea "x"
type input "2.29"
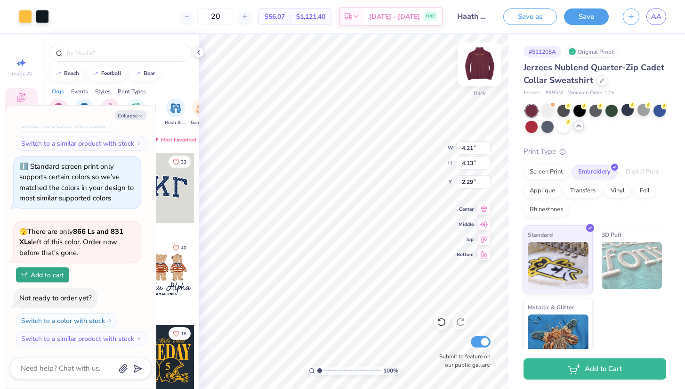
type textarea "x"
click at [193, 12] on div at bounding box center [186, 16] width 13 height 13
click at [251, 17] on div at bounding box center [244, 16] width 13 height 13
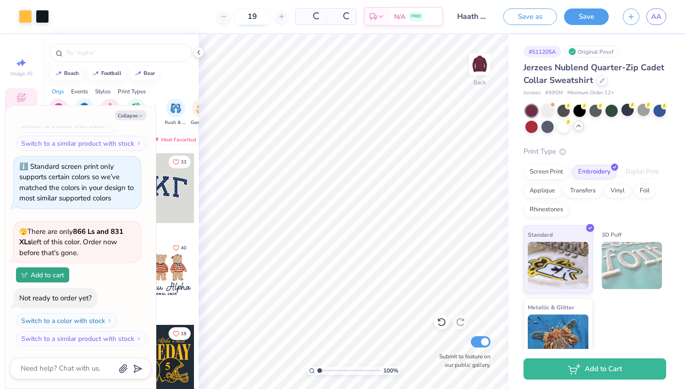
click at [266, 16] on input "19" at bounding box center [252, 16] width 37 height 17
click at [248, 16] on icon at bounding box center [245, 16] width 7 height 7
type input "20"
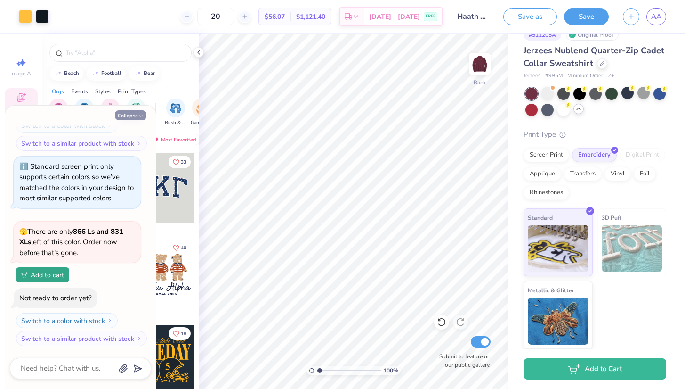
click at [144, 113] on button "Collapse" at bounding box center [131, 115] width 32 height 10
type textarea "x"
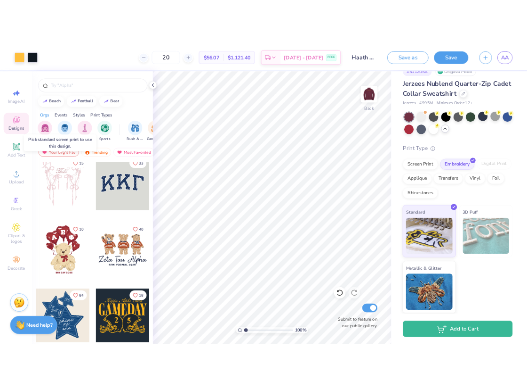
scroll to position [9, 0]
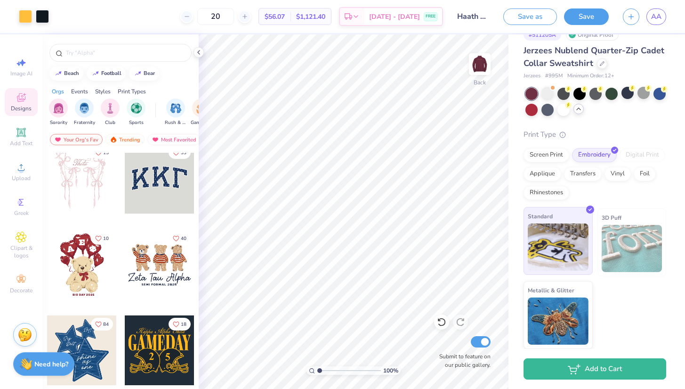
click at [557, 230] on img at bounding box center [558, 246] width 61 height 47
click at [22, 19] on div at bounding box center [25, 15] width 13 height 13
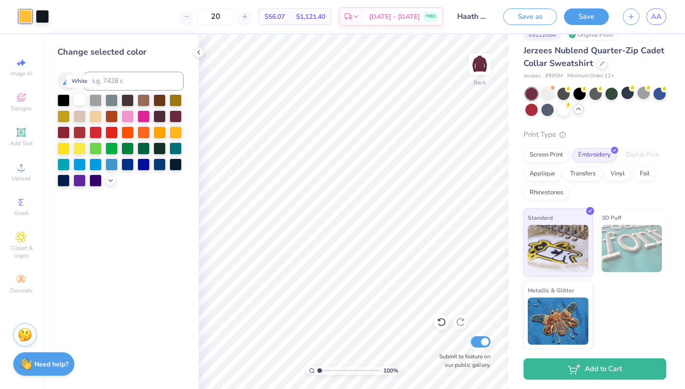
click at [78, 97] on div at bounding box center [79, 99] width 12 height 12
click at [39, 13] on div at bounding box center [42, 15] width 13 height 13
click at [39, 13] on div at bounding box center [42, 16] width 13 height 13
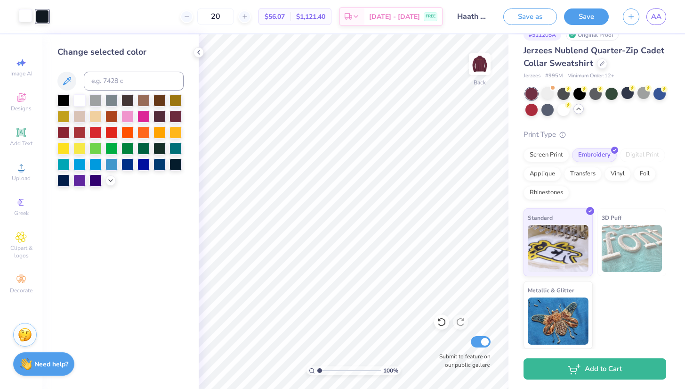
click at [24, 14] on div at bounding box center [25, 15] width 13 height 13
click at [48, 17] on div at bounding box center [42, 15] width 13 height 13
click at [77, 95] on div at bounding box center [79, 99] width 12 height 12
click at [42, 19] on div at bounding box center [42, 15] width 13 height 13
click at [81, 97] on div at bounding box center [79, 99] width 12 height 12
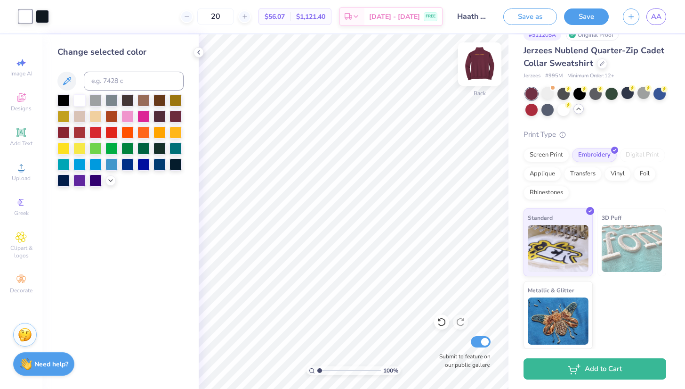
click at [477, 61] on img at bounding box center [480, 64] width 38 height 38
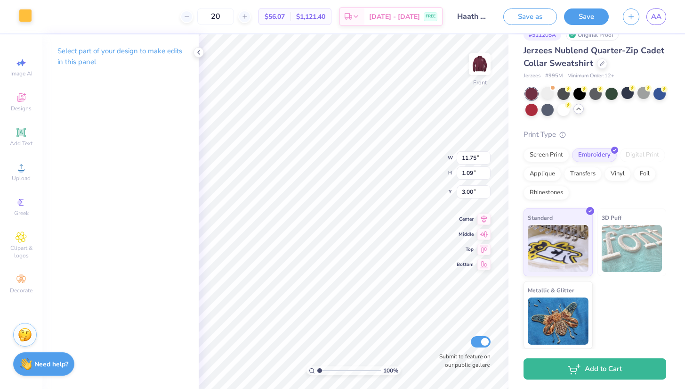
click at [29, 20] on div at bounding box center [25, 15] width 13 height 13
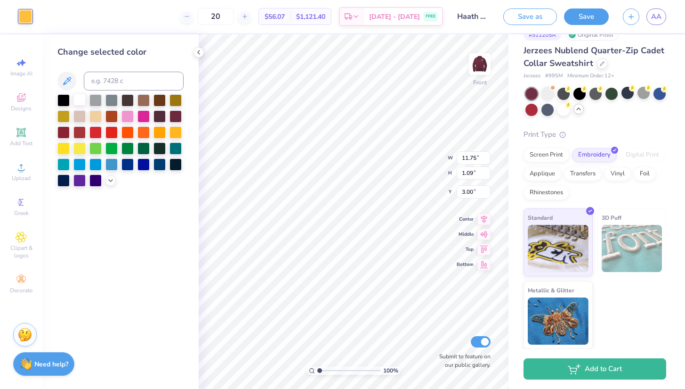
click at [80, 100] on div at bounding box center [79, 99] width 12 height 12
click at [483, 67] on img at bounding box center [480, 64] width 38 height 38
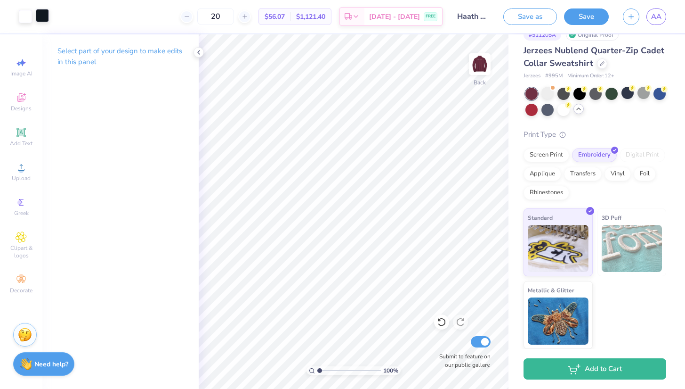
click at [48, 16] on div at bounding box center [42, 15] width 13 height 13
click at [41, 16] on div at bounding box center [42, 15] width 13 height 13
type input "11.15"
type input "4.87"
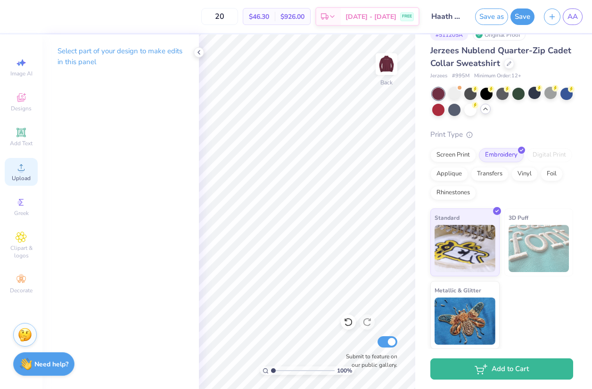
click at [22, 179] on span "Upload" at bounding box center [21, 178] width 19 height 8
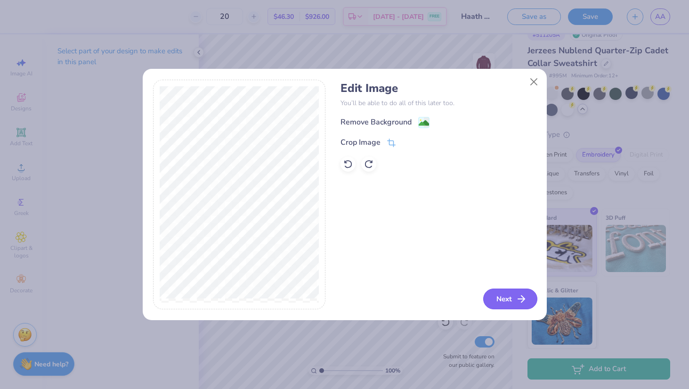
click at [508, 301] on button "Next" at bounding box center [510, 298] width 54 height 21
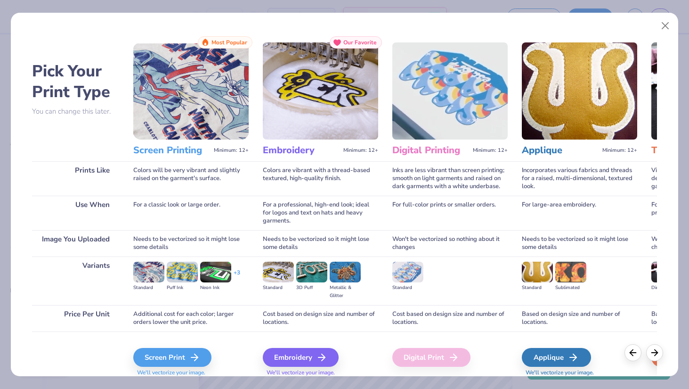
click at [311, 114] on img at bounding box center [320, 90] width 115 height 97
click at [320, 351] on icon at bounding box center [324, 356] width 11 height 11
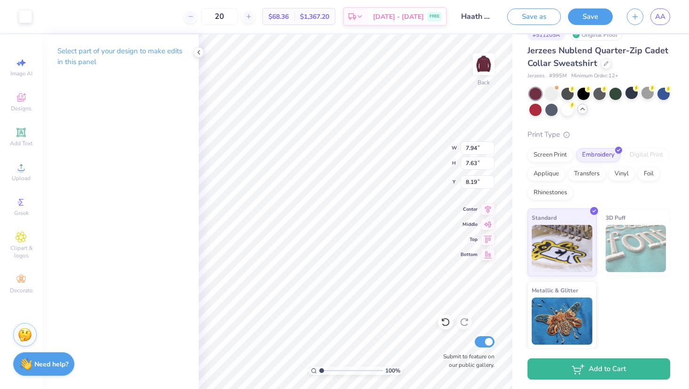
type input "3.84"
type input "3.69"
type input "3.00"
click at [487, 63] on img at bounding box center [484, 64] width 38 height 38
type input "9.73"
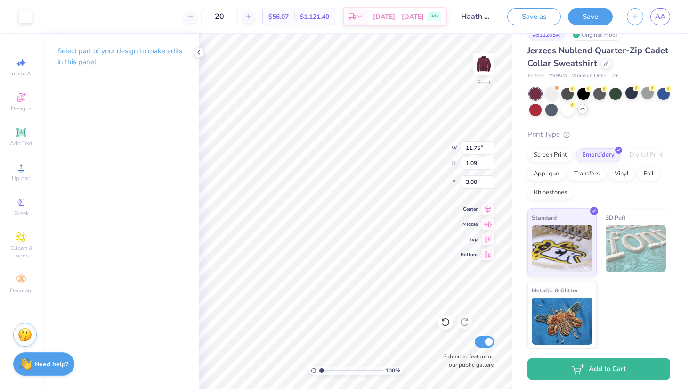
type input "0.90"
click at [491, 62] on img at bounding box center [484, 64] width 38 height 38
